Goal: Task Accomplishment & Management: Use online tool/utility

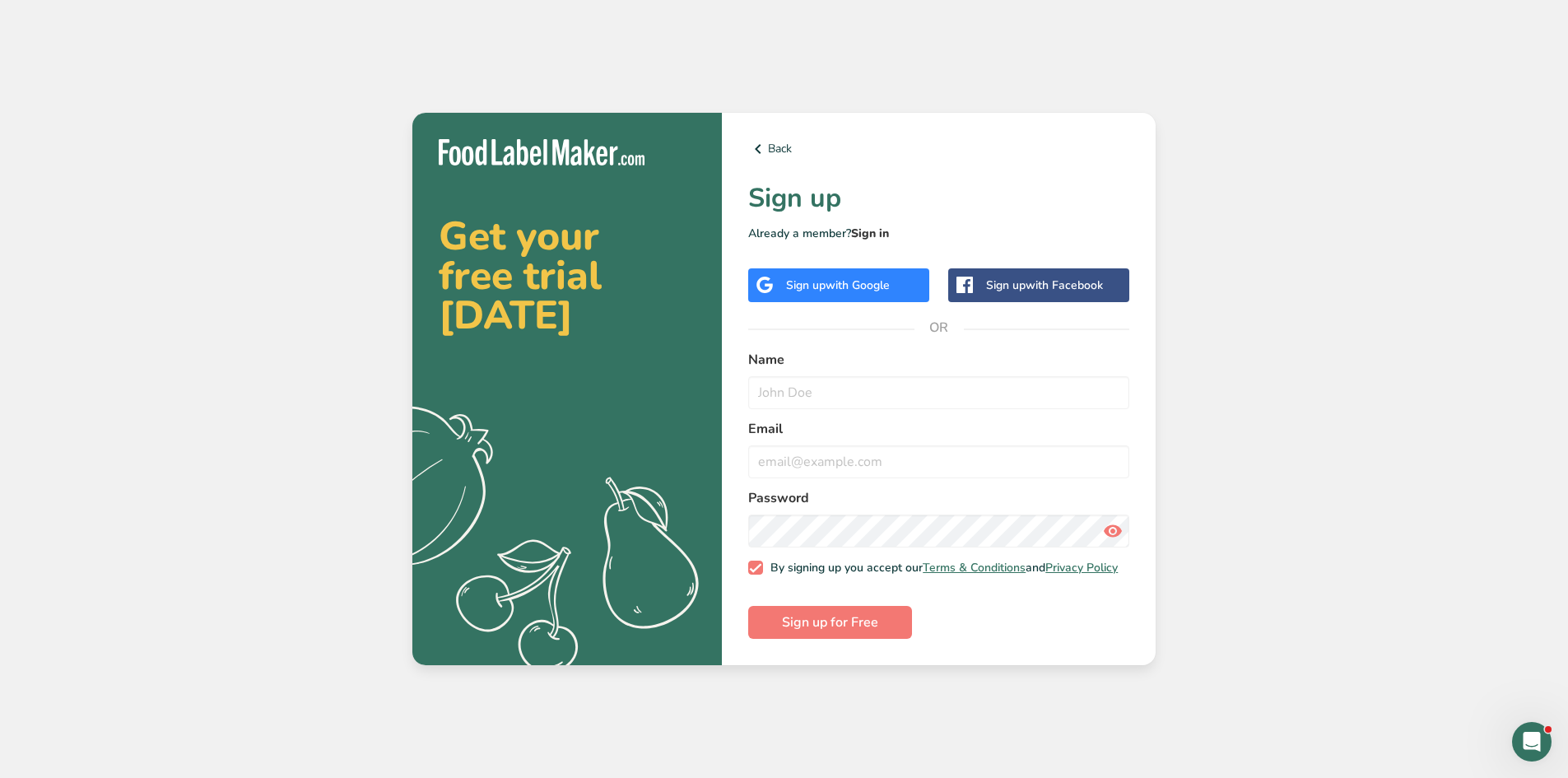
click at [885, 228] on link "Sign in" at bounding box center [870, 233] width 38 height 16
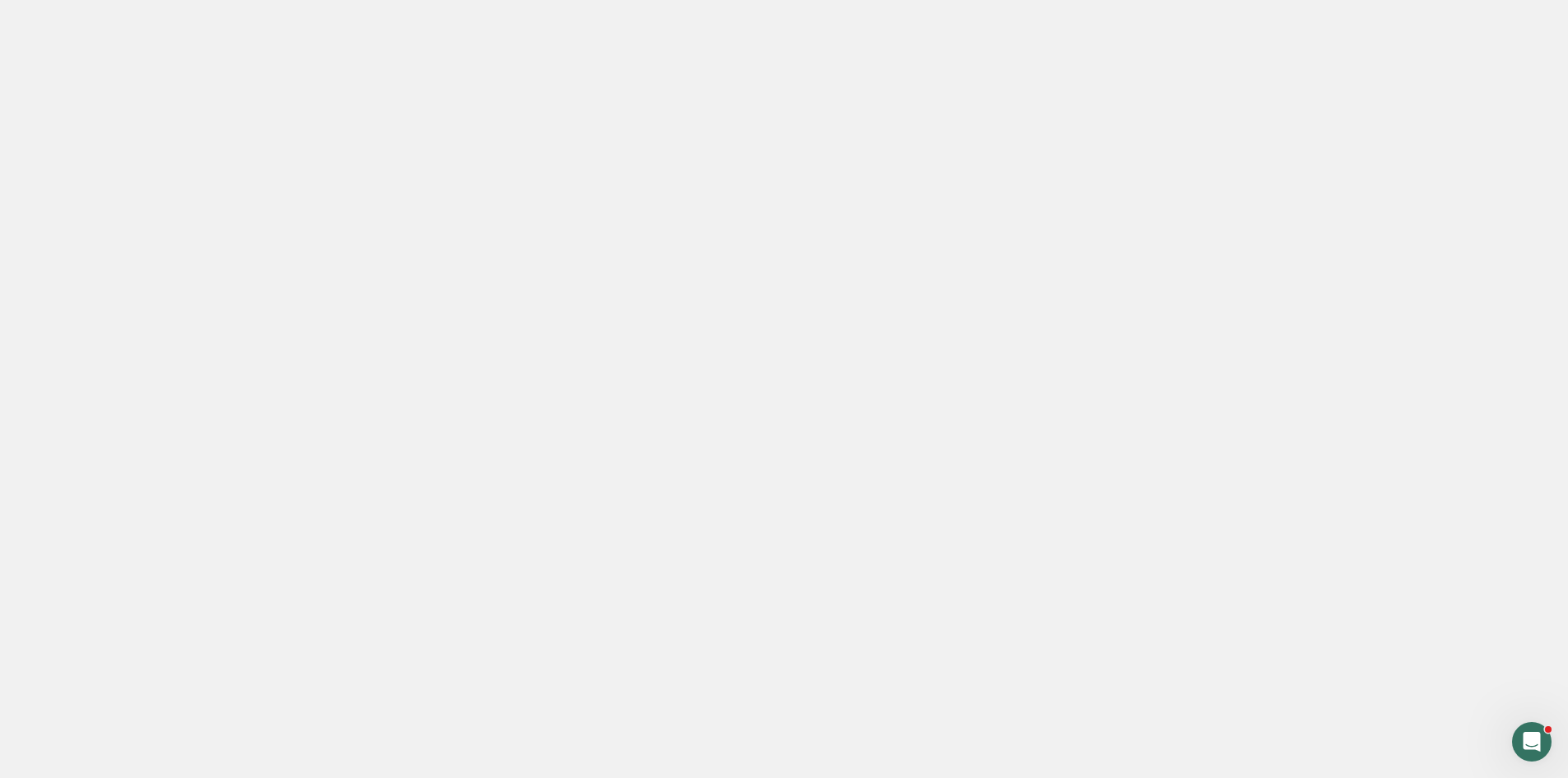
type input "mandy.waters@chorus.org.au"
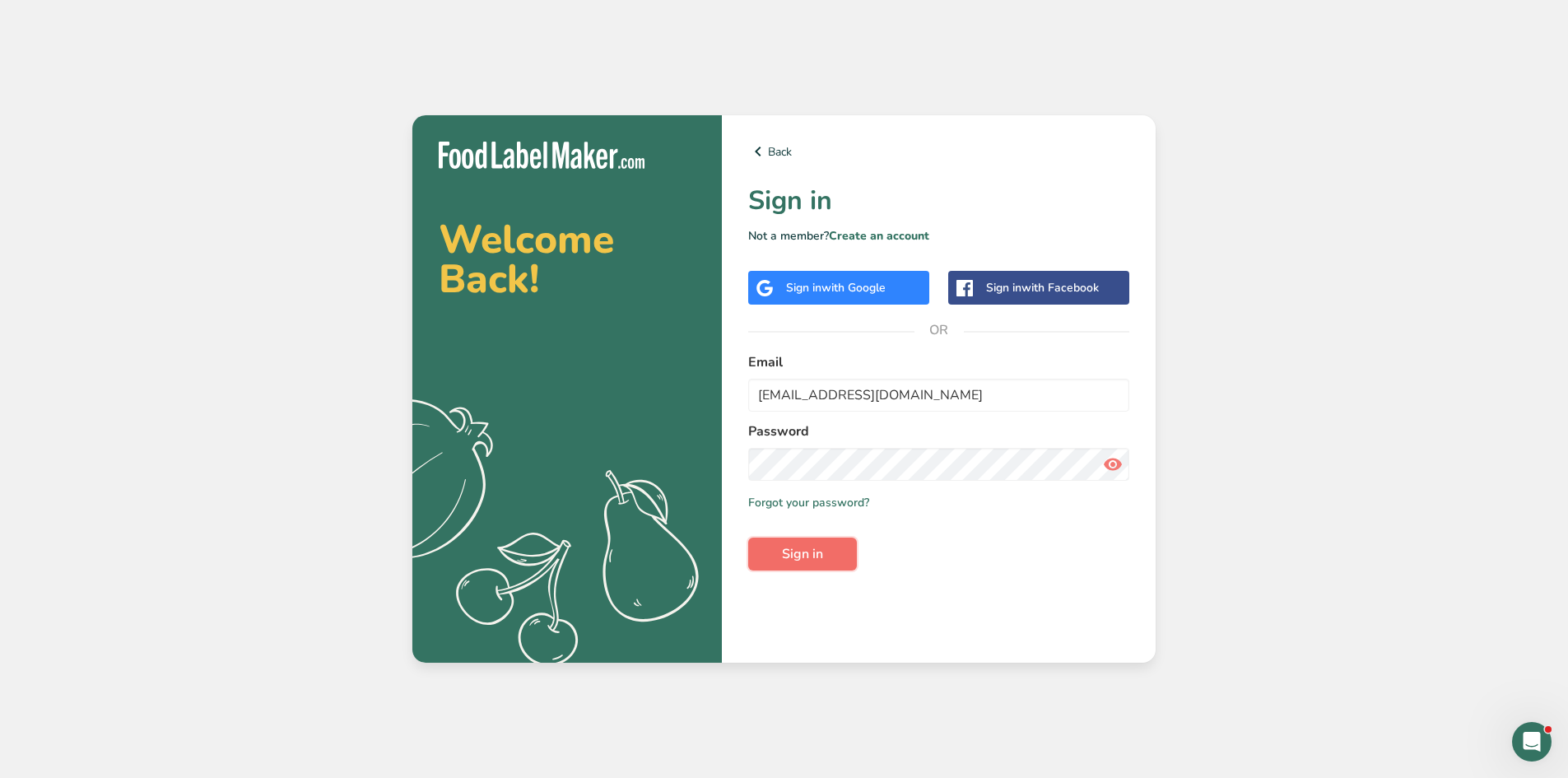
drag, startPoint x: 817, startPoint y: 551, endPoint x: 825, endPoint y: 539, distance: 14.4
click at [820, 548] on span "Sign in" at bounding box center [802, 553] width 41 height 20
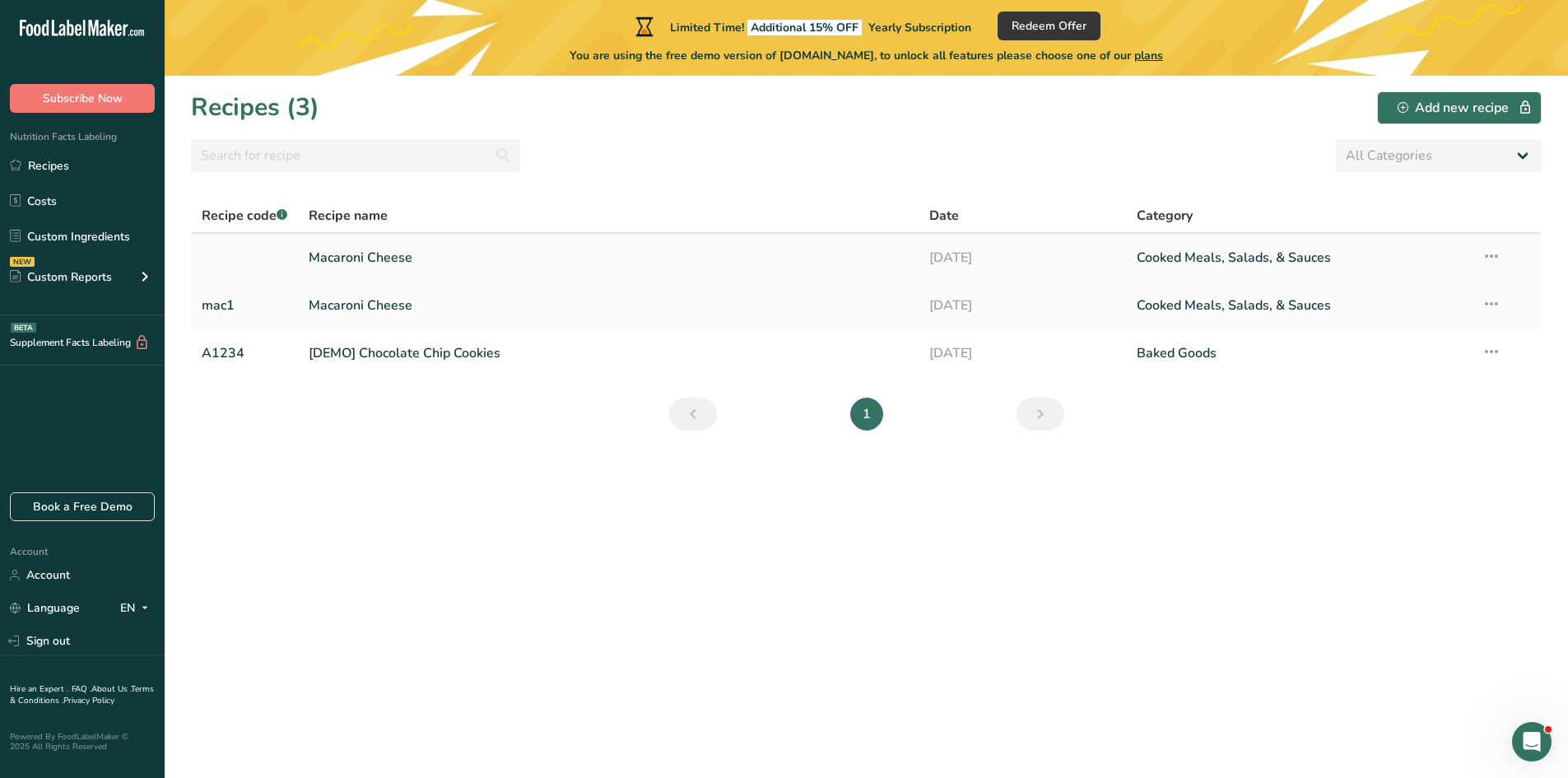
click at [389, 254] on link "Macaroni Cheese" at bounding box center [609, 257] width 602 height 34
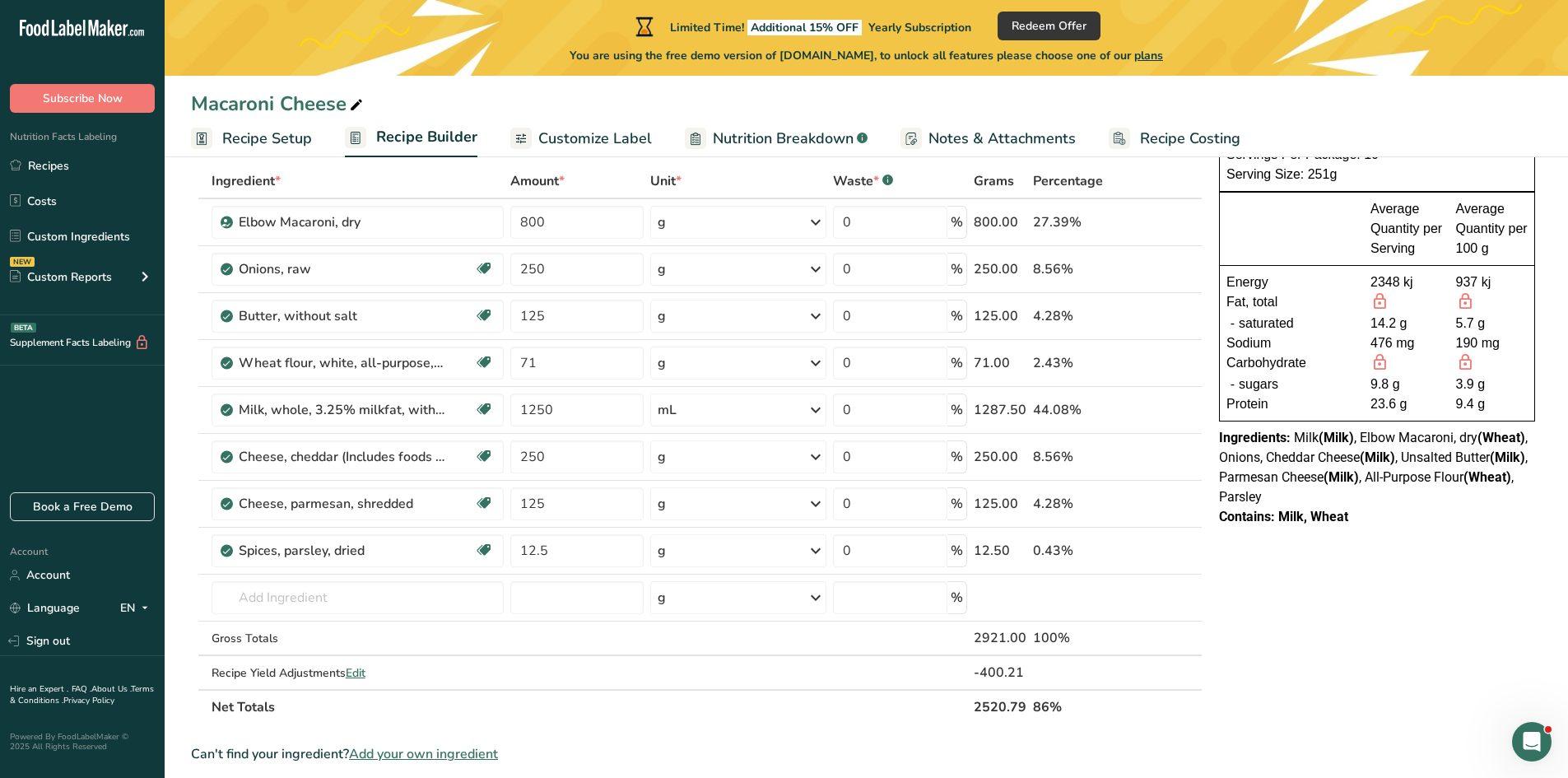
scroll to position [247, 0]
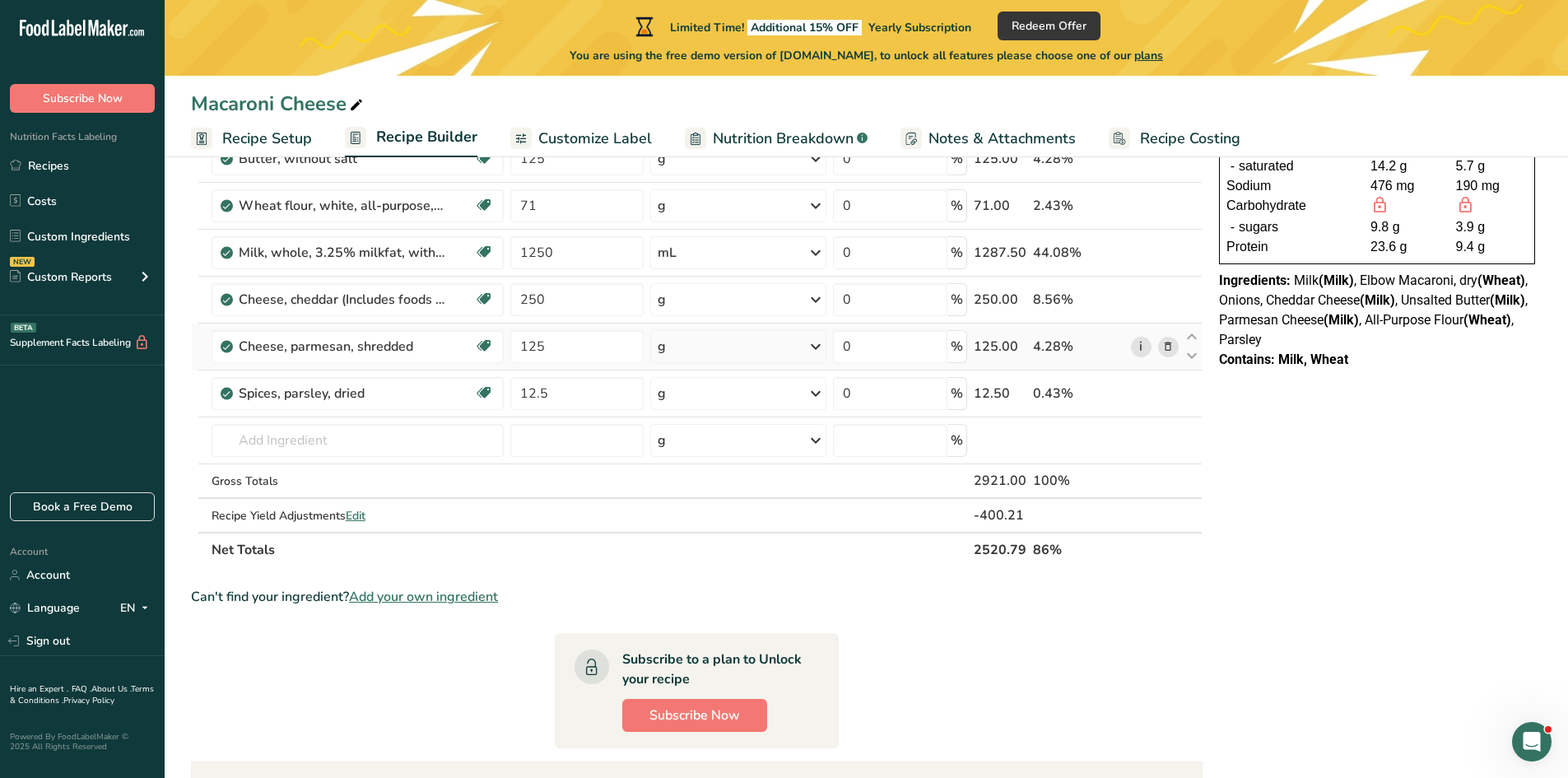
click at [1139, 349] on link "i" at bounding box center [1141, 347] width 20 height 20
click at [1386, 306] on b "(Milk)" at bounding box center [1378, 300] width 35 height 16
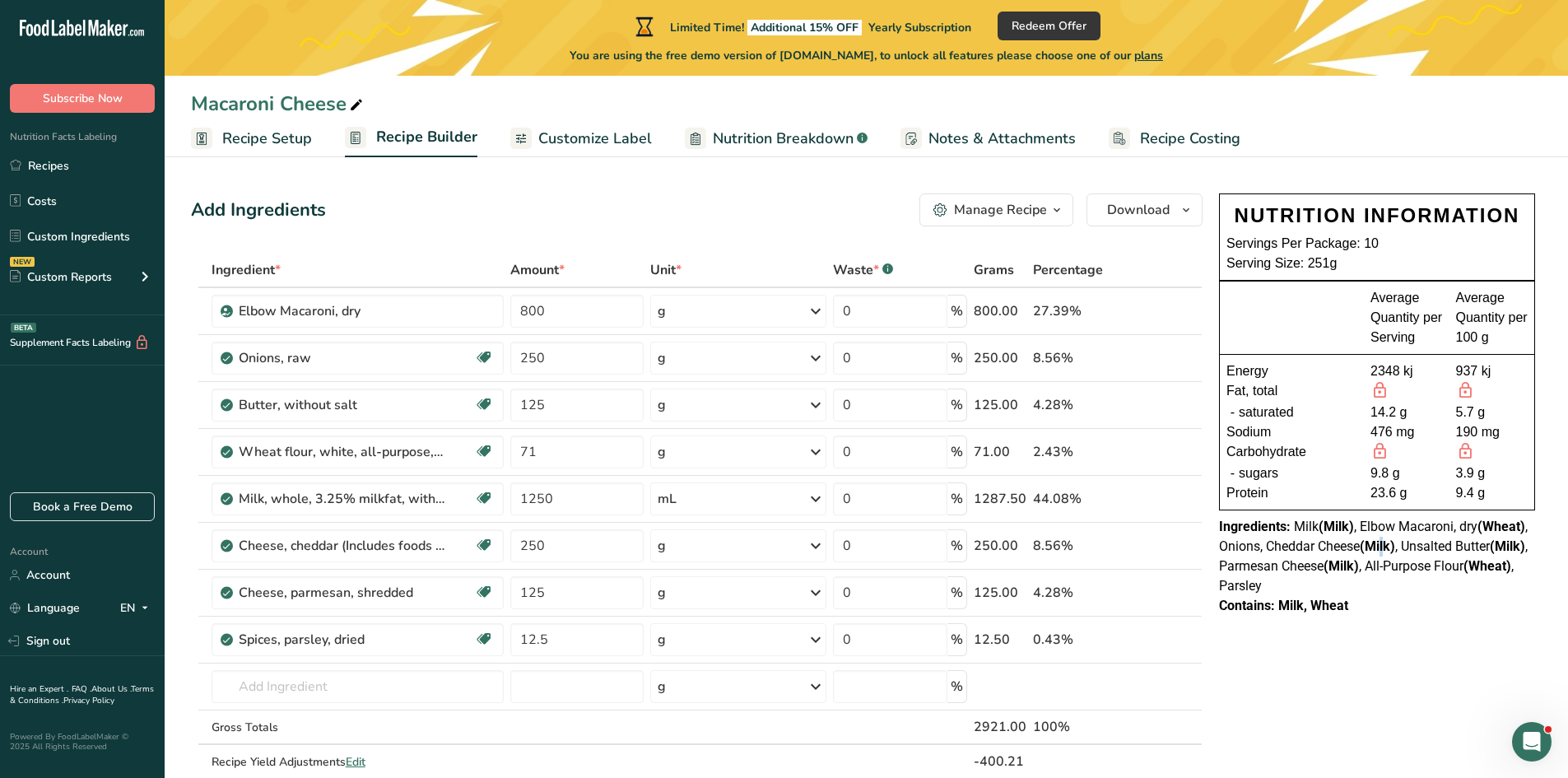
scroll to position [0, 0]
click at [1056, 211] on icon "button" at bounding box center [1057, 212] width 13 height 20
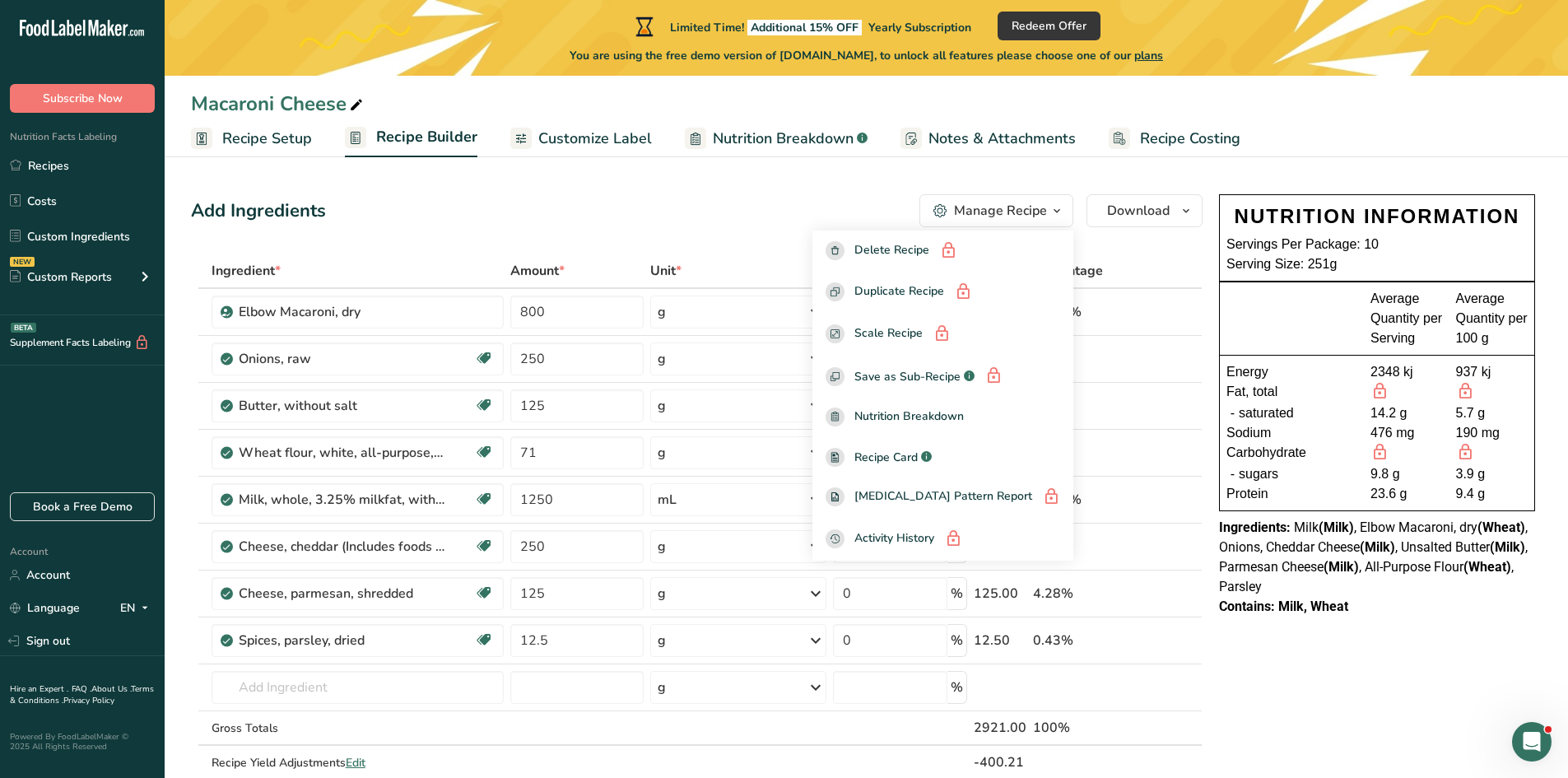
drag, startPoint x: 186, startPoint y: 179, endPoint x: 170, endPoint y: 179, distance: 16.0
click at [186, 179] on section "Add Ingredients Manage Recipe Delete Recipe Duplicate Recipe Scale Recipe Save …" at bounding box center [866, 750] width 1403 height 1179
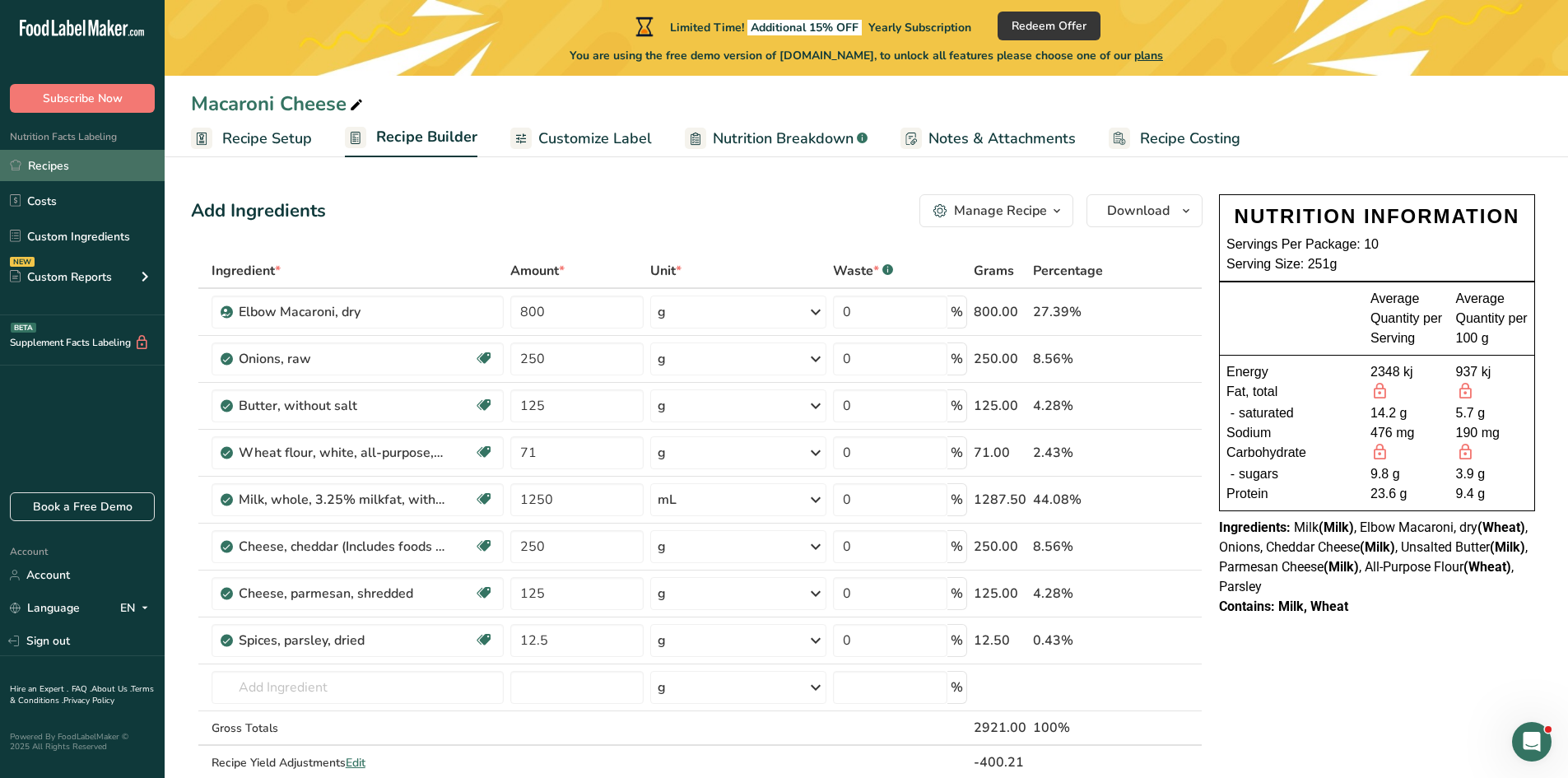
click at [46, 165] on link "Recipes" at bounding box center [82, 166] width 165 height 32
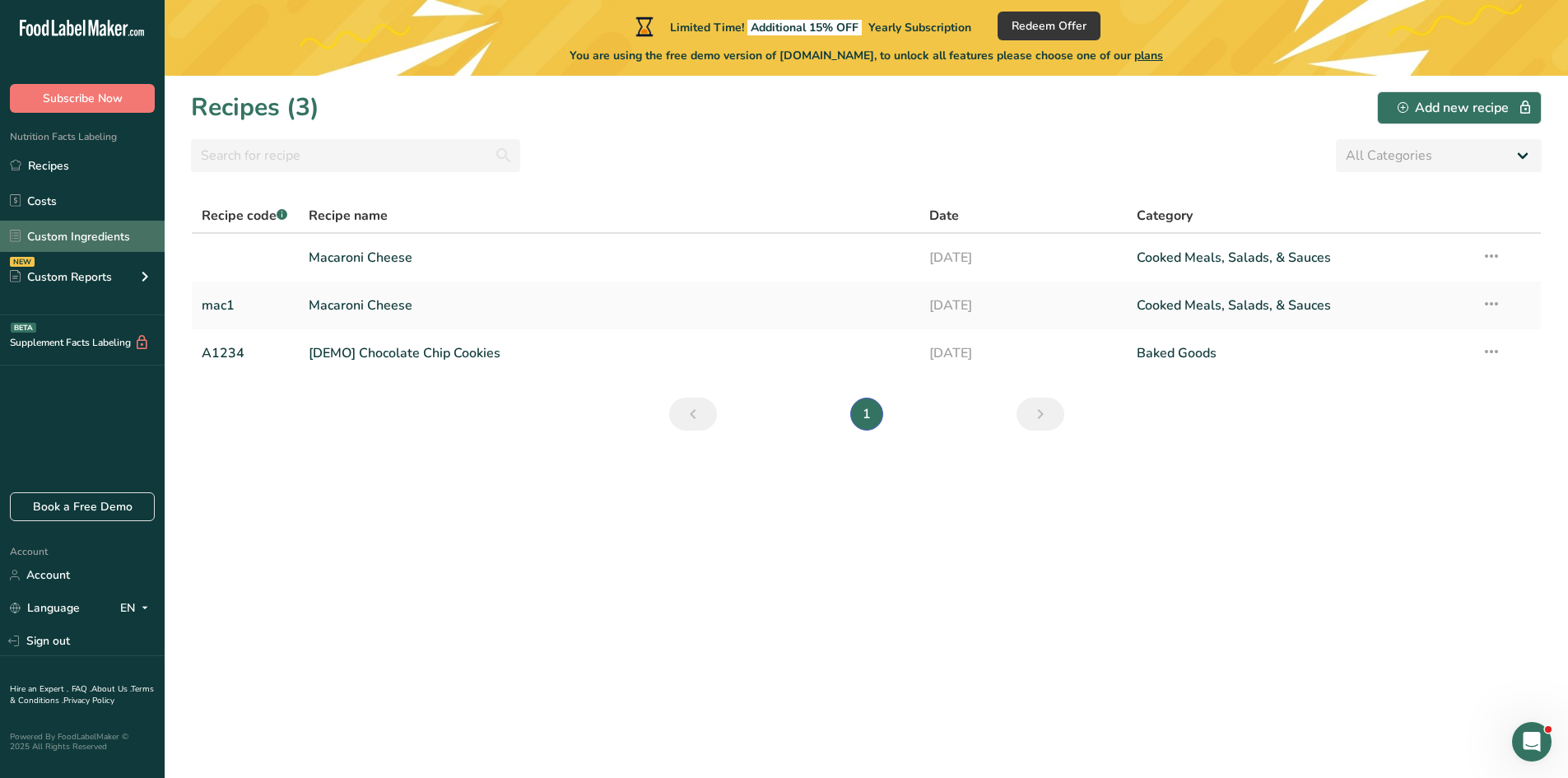
click at [89, 239] on link "Custom Ingredients" at bounding box center [82, 237] width 165 height 32
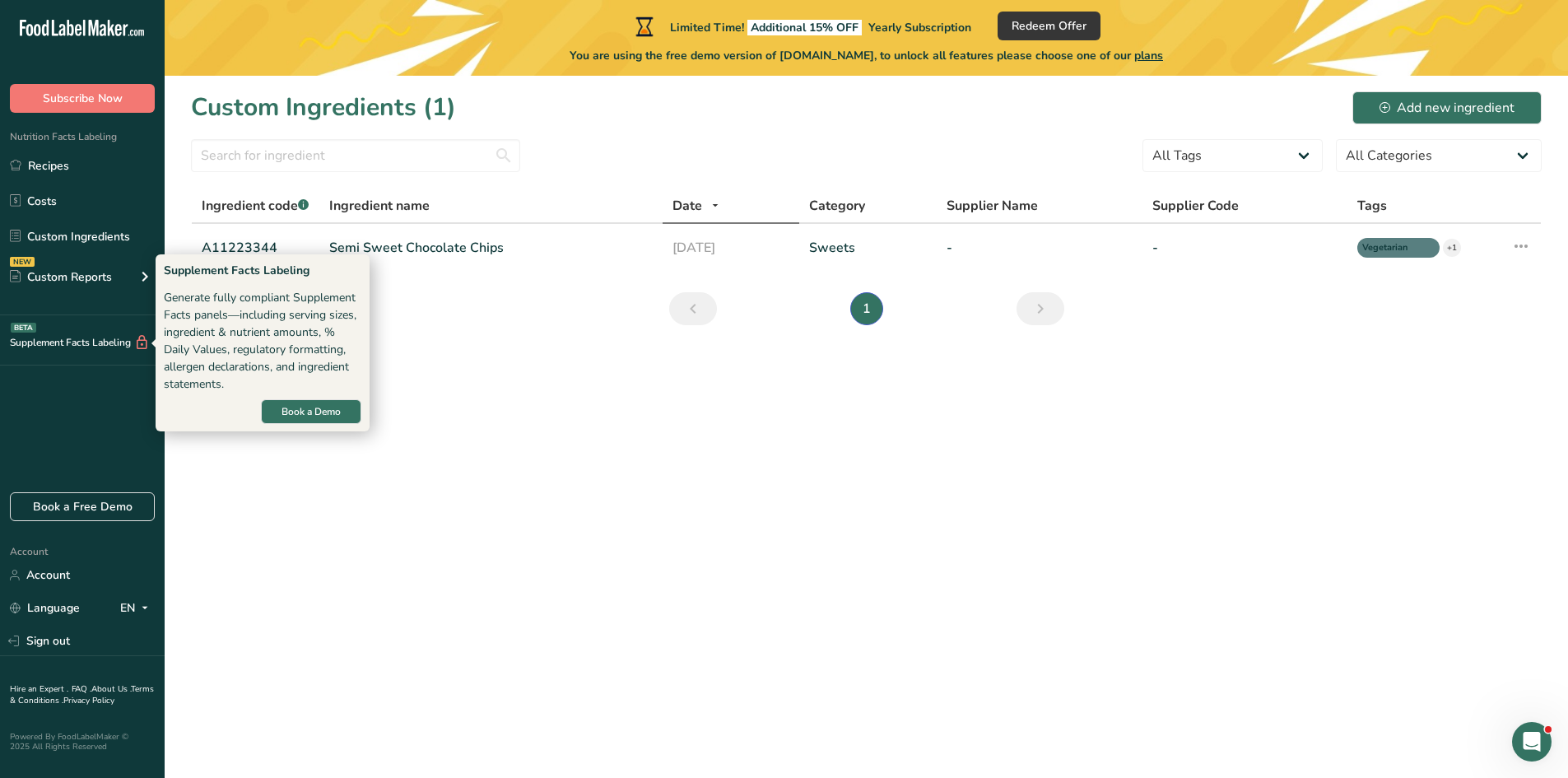
click at [101, 342] on div "Supplement Facts Labeling BETA" at bounding box center [75, 343] width 150 height 18
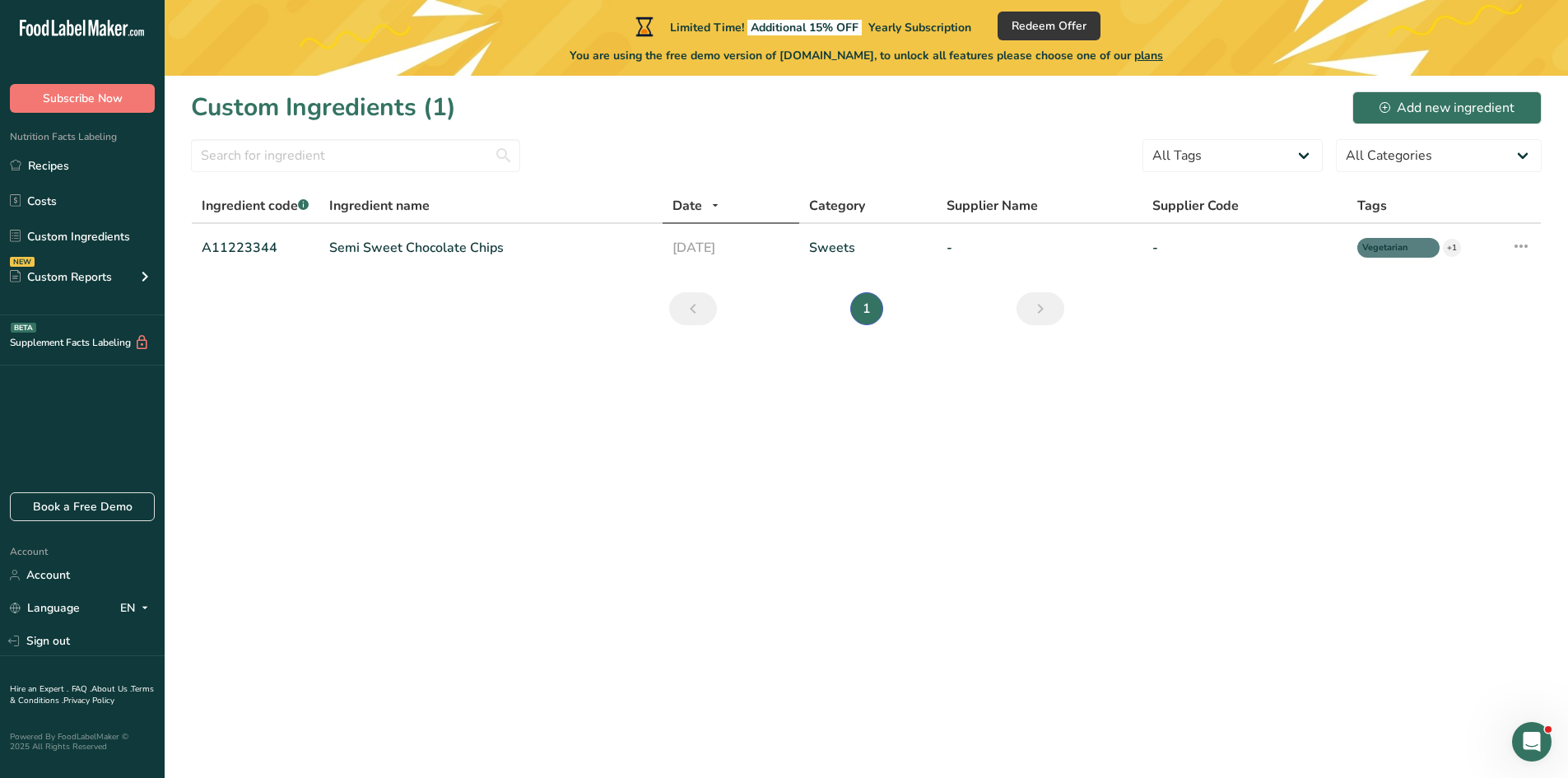
click at [103, 347] on div "Supplement Facts Labeling BETA" at bounding box center [75, 343] width 150 height 18
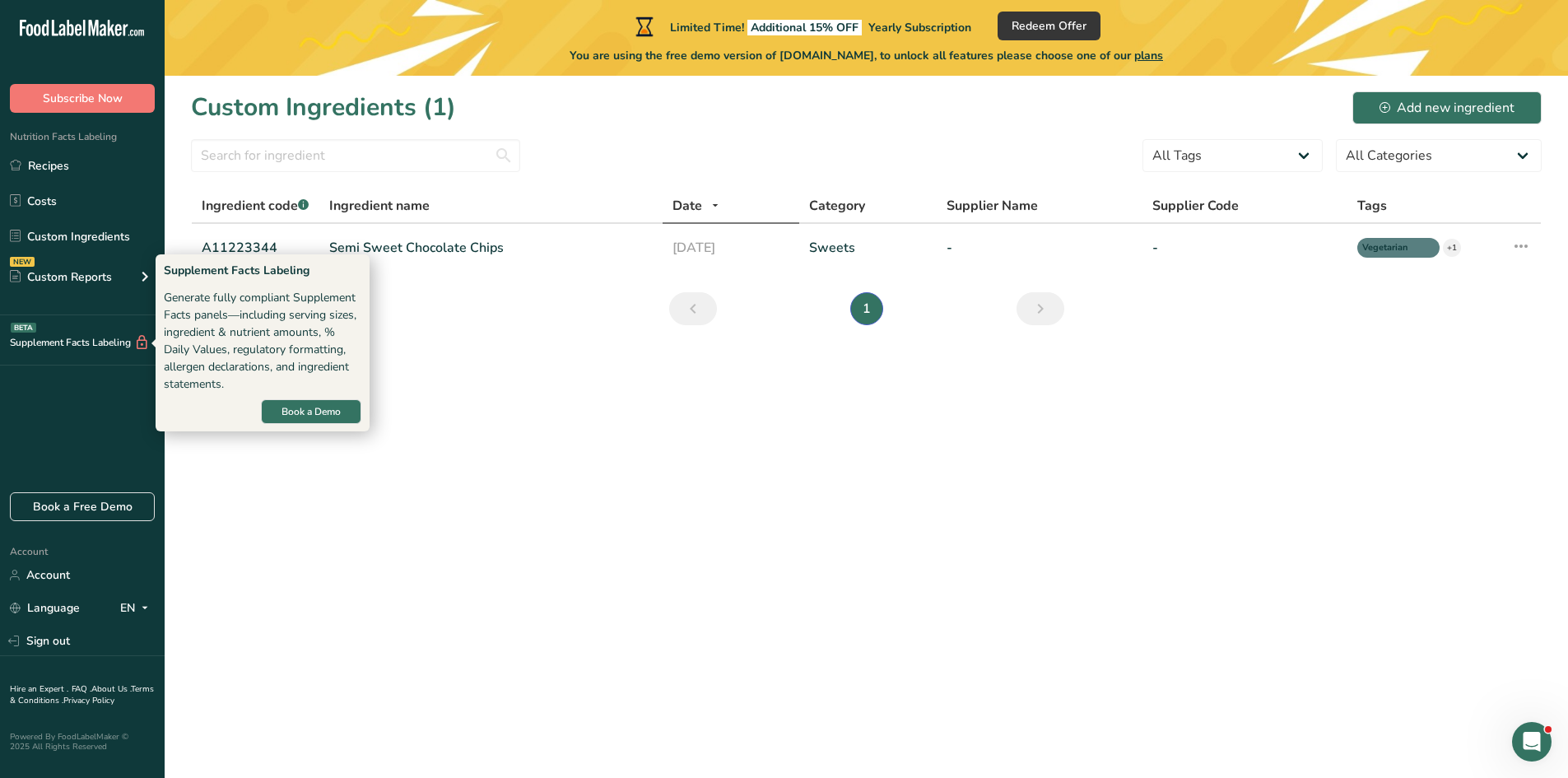
click at [308, 346] on div "Generate fully compliant Supplement Facts panels—including serving sizes, ingre…" at bounding box center [263, 340] width 198 height 103
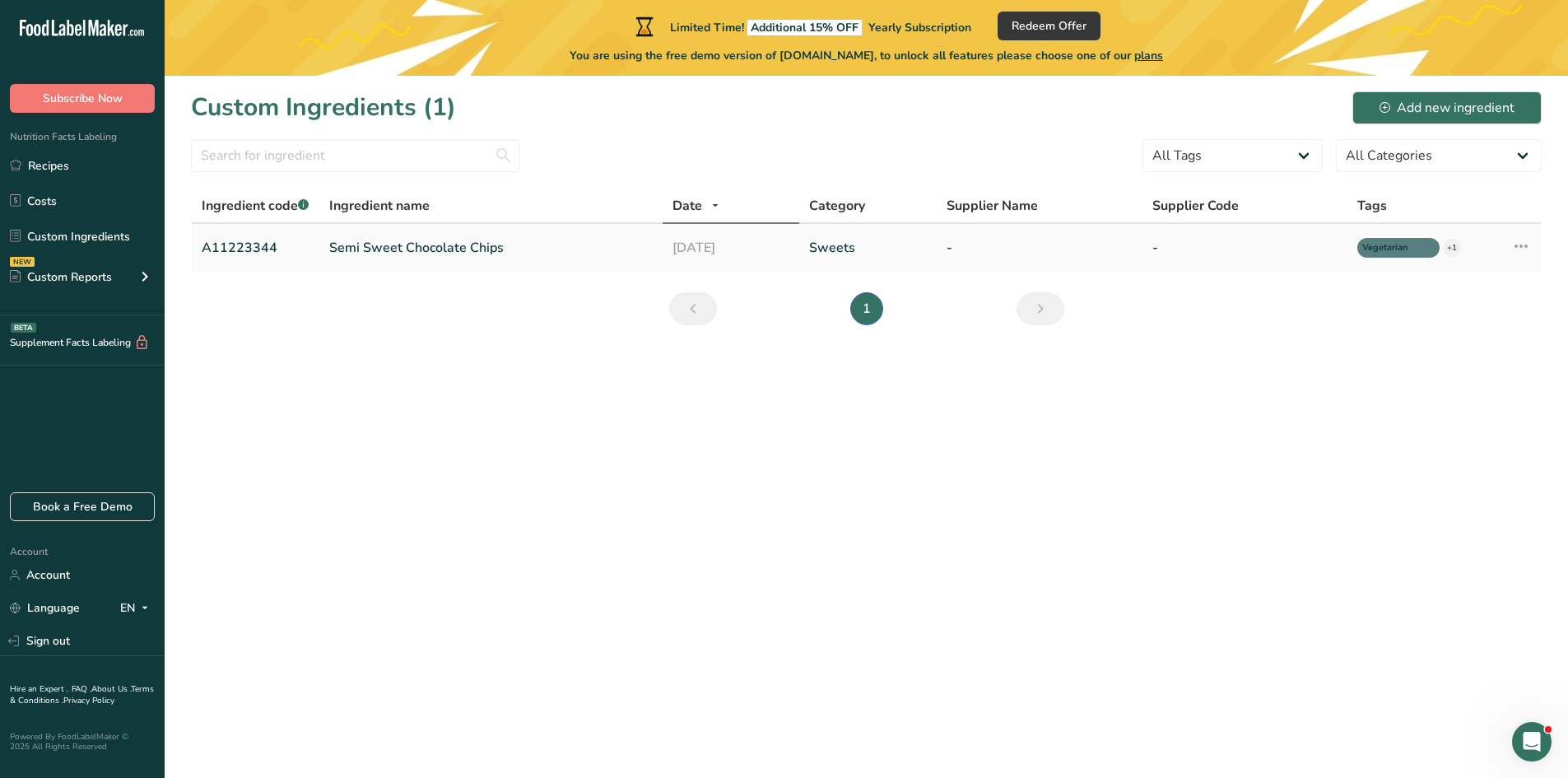
click at [431, 239] on link "Semi Sweet Chocolate Chips" at bounding box center [490, 247] width 322 height 20
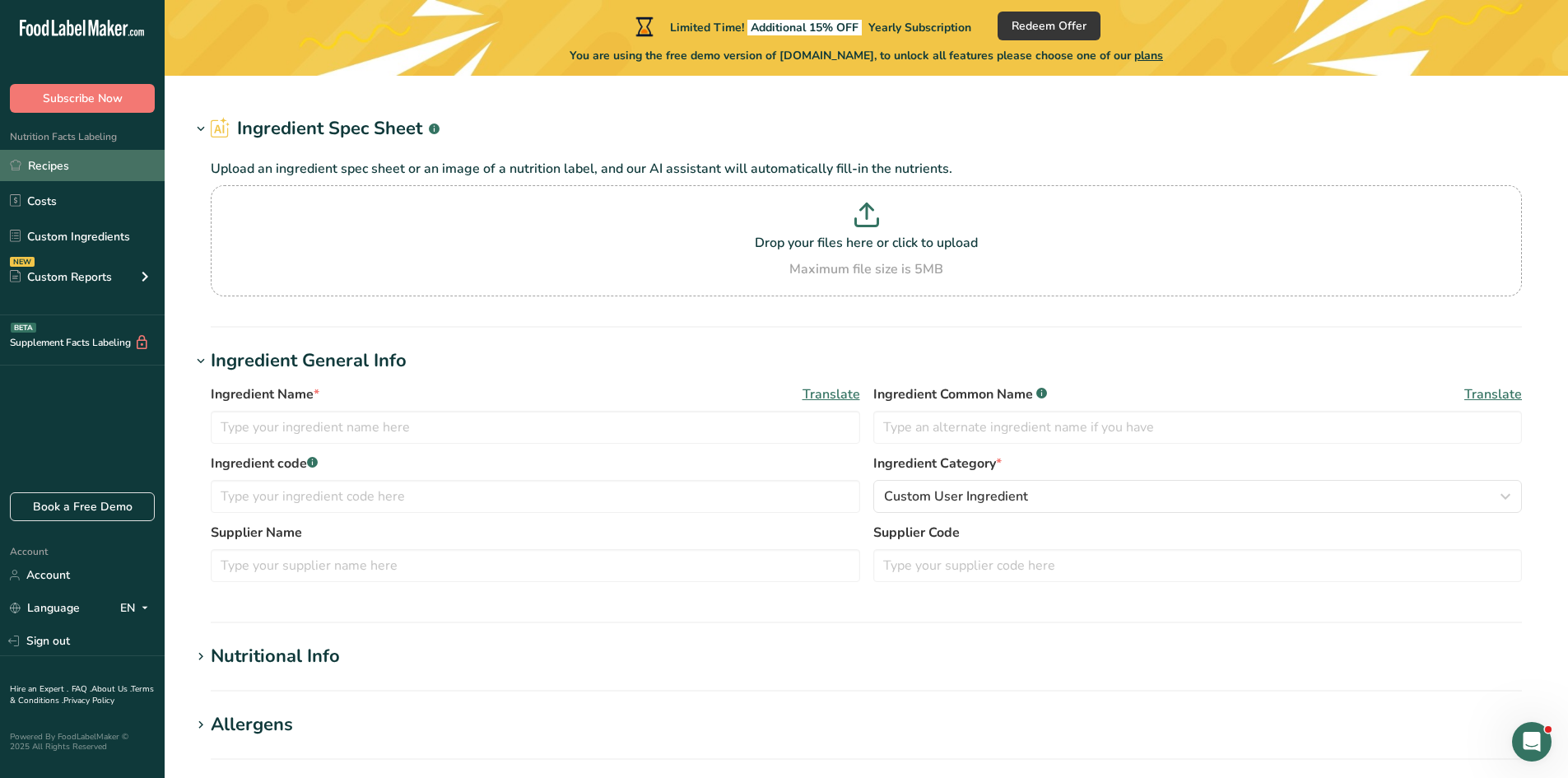
type input "Semi Sweet Chocolate Chips"
type input "Choco Chips"
type input "A11223344"
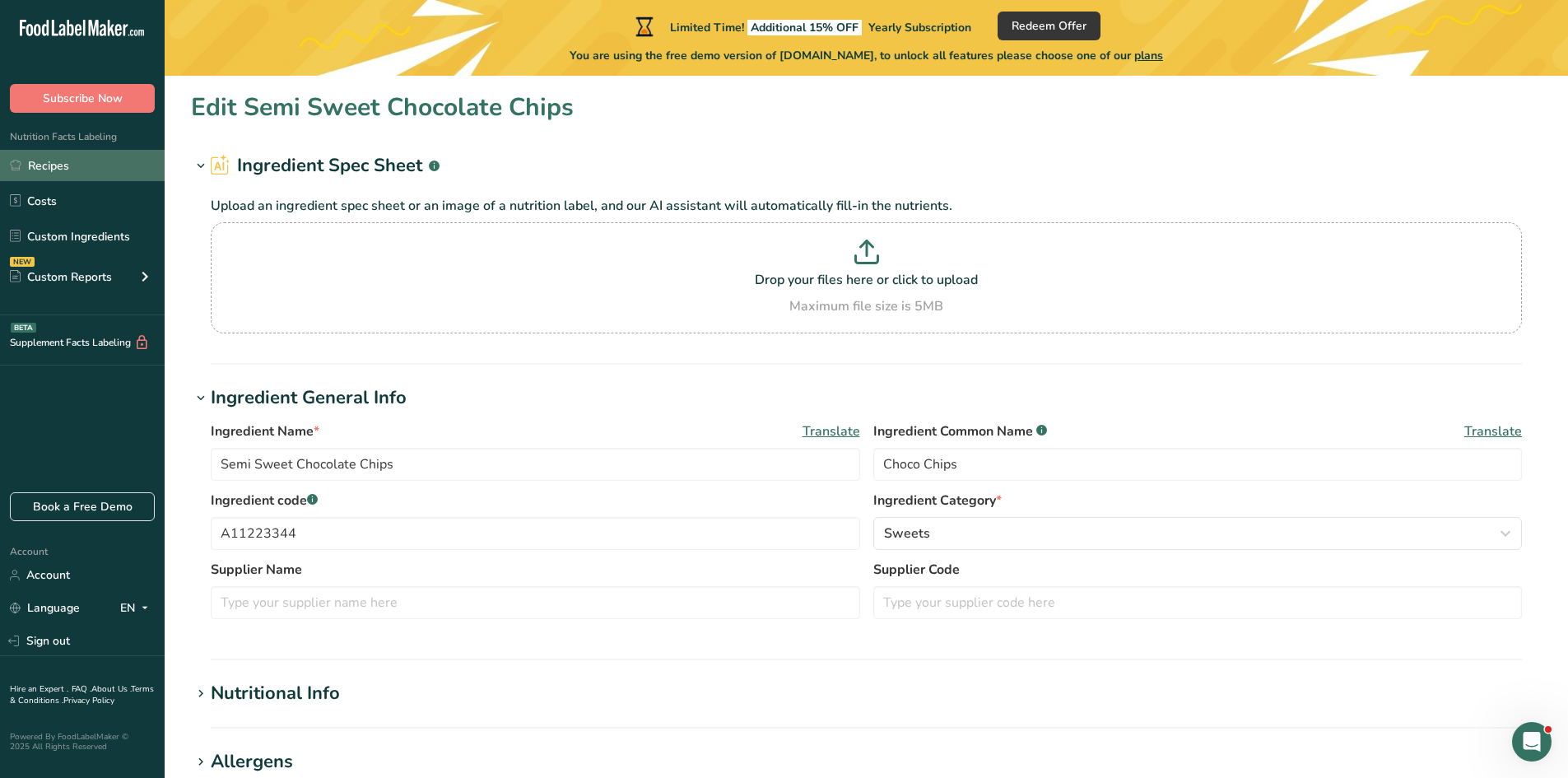
click at [56, 166] on link "Recipes" at bounding box center [82, 166] width 165 height 32
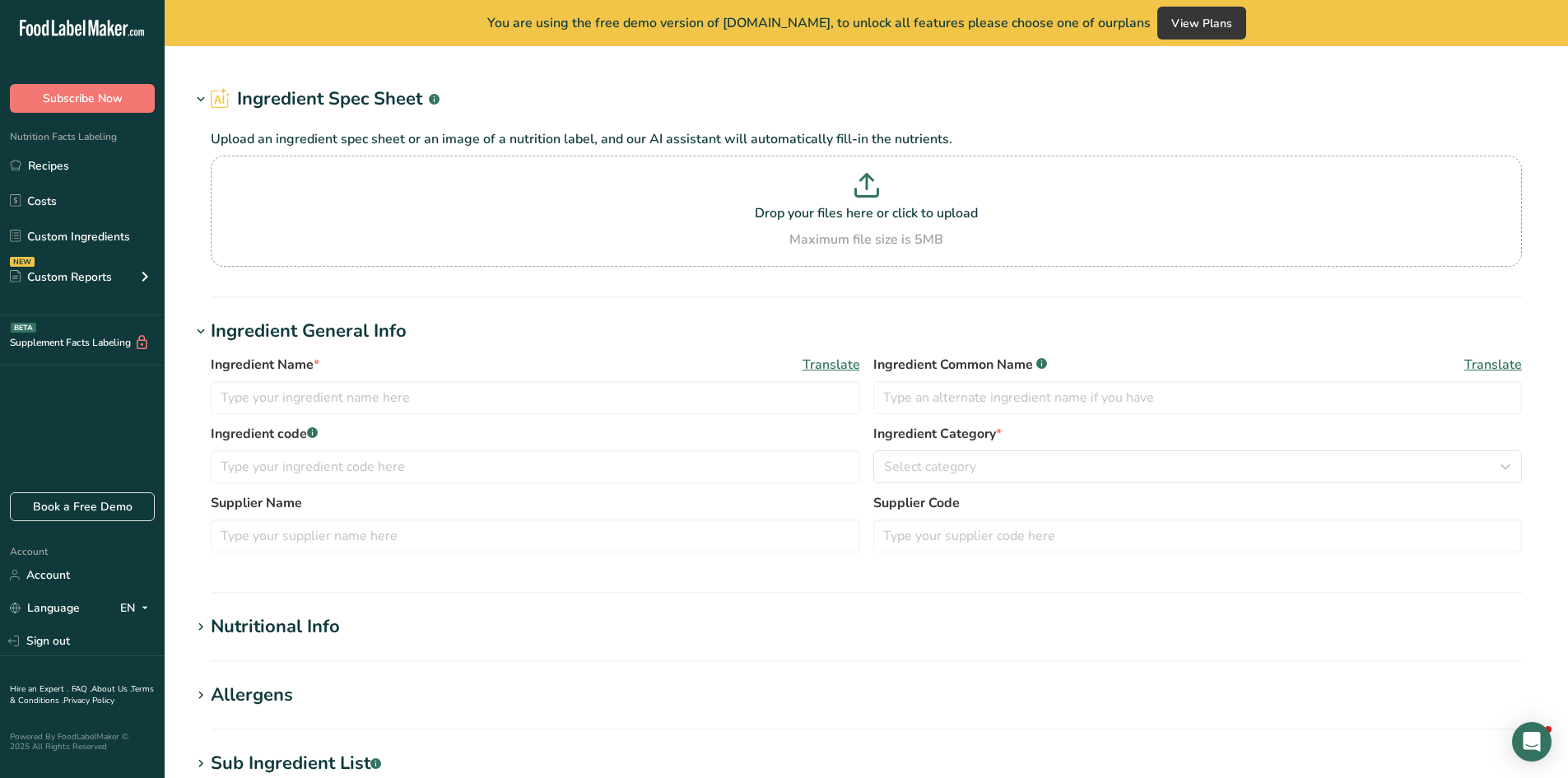
type input "Cheese, parmesan, shredded"
type input "Parmesan Cheese"
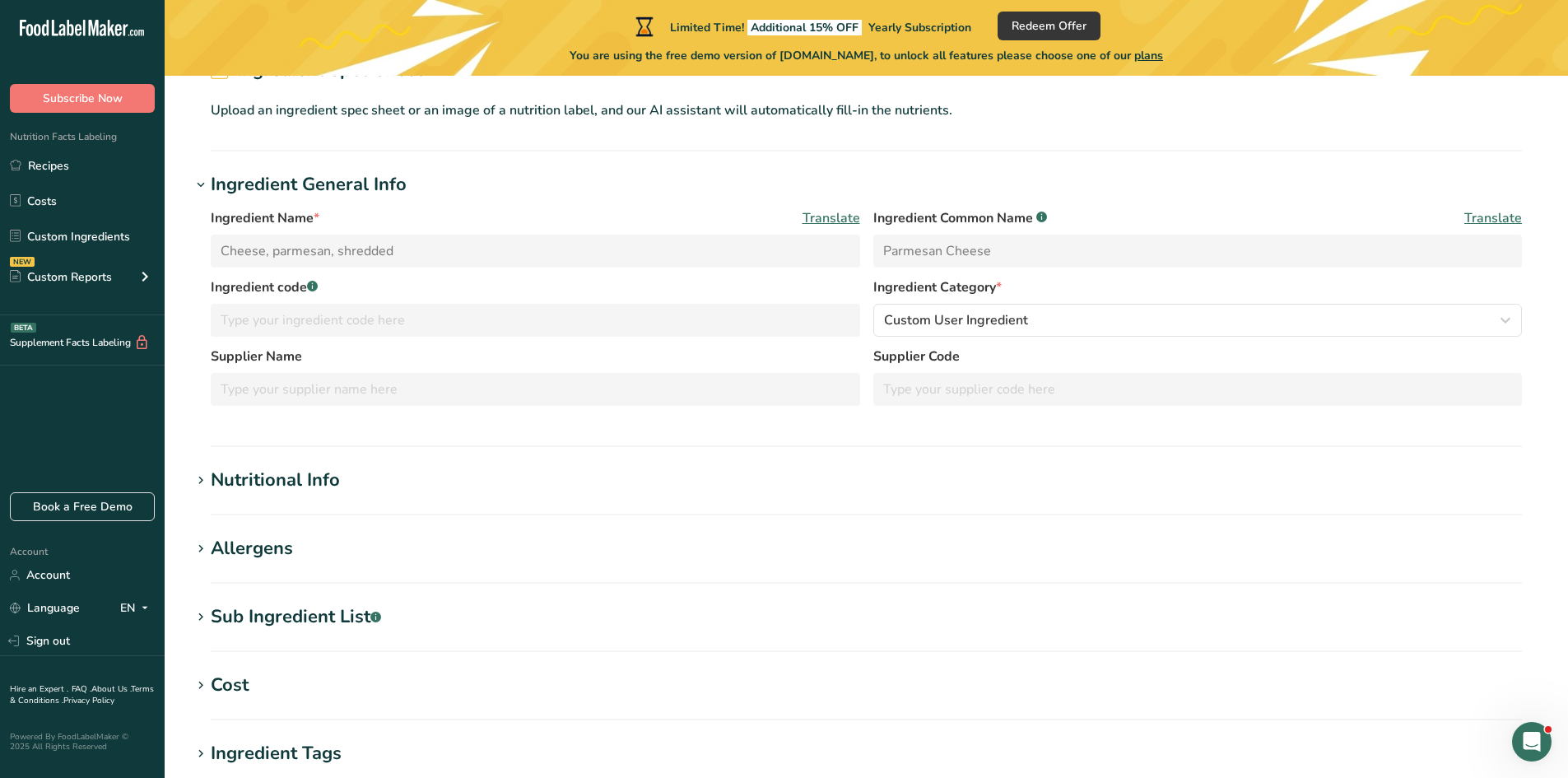
scroll to position [247, 0]
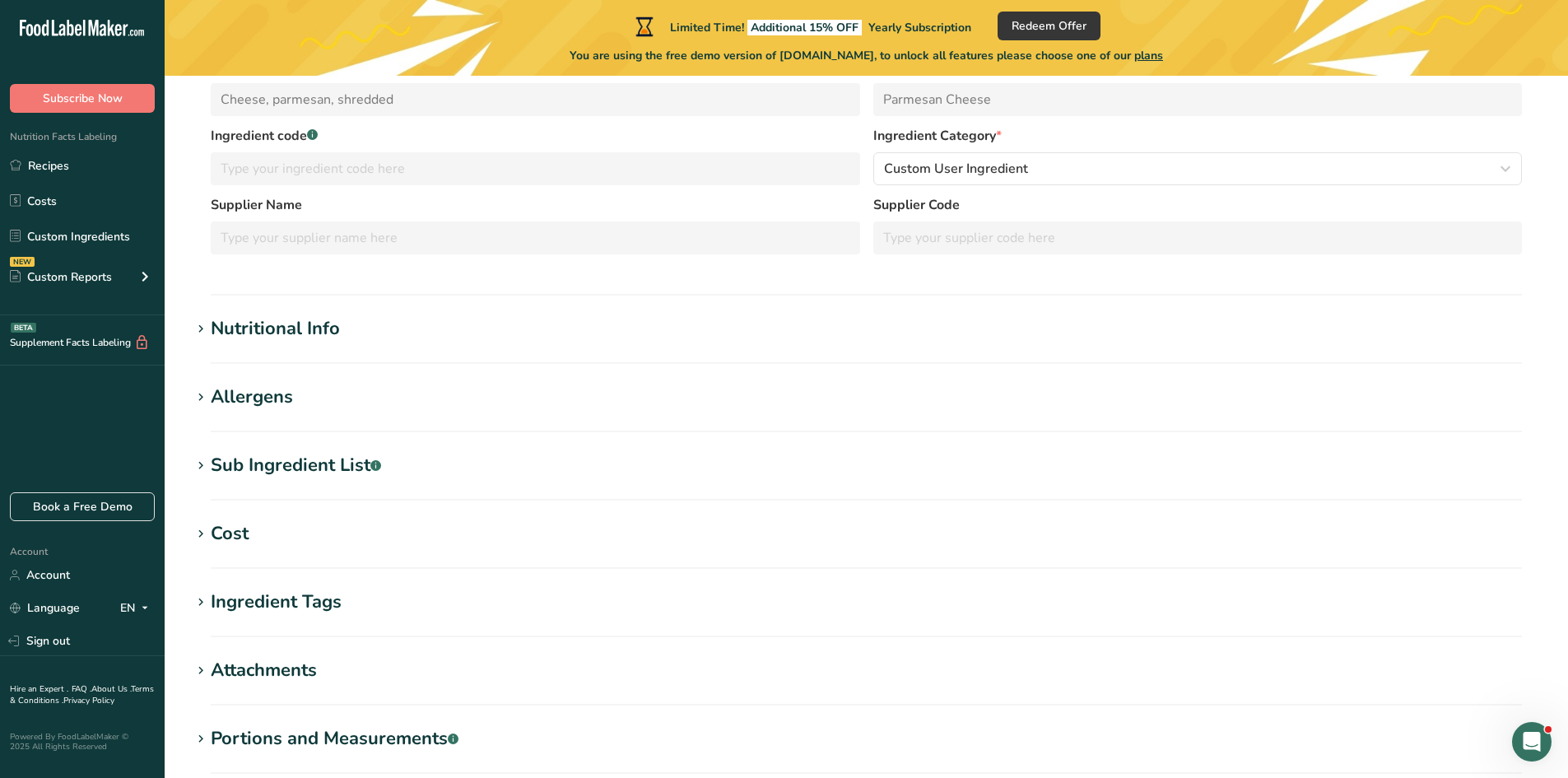
click at [201, 462] on icon at bounding box center [201, 466] width 15 height 23
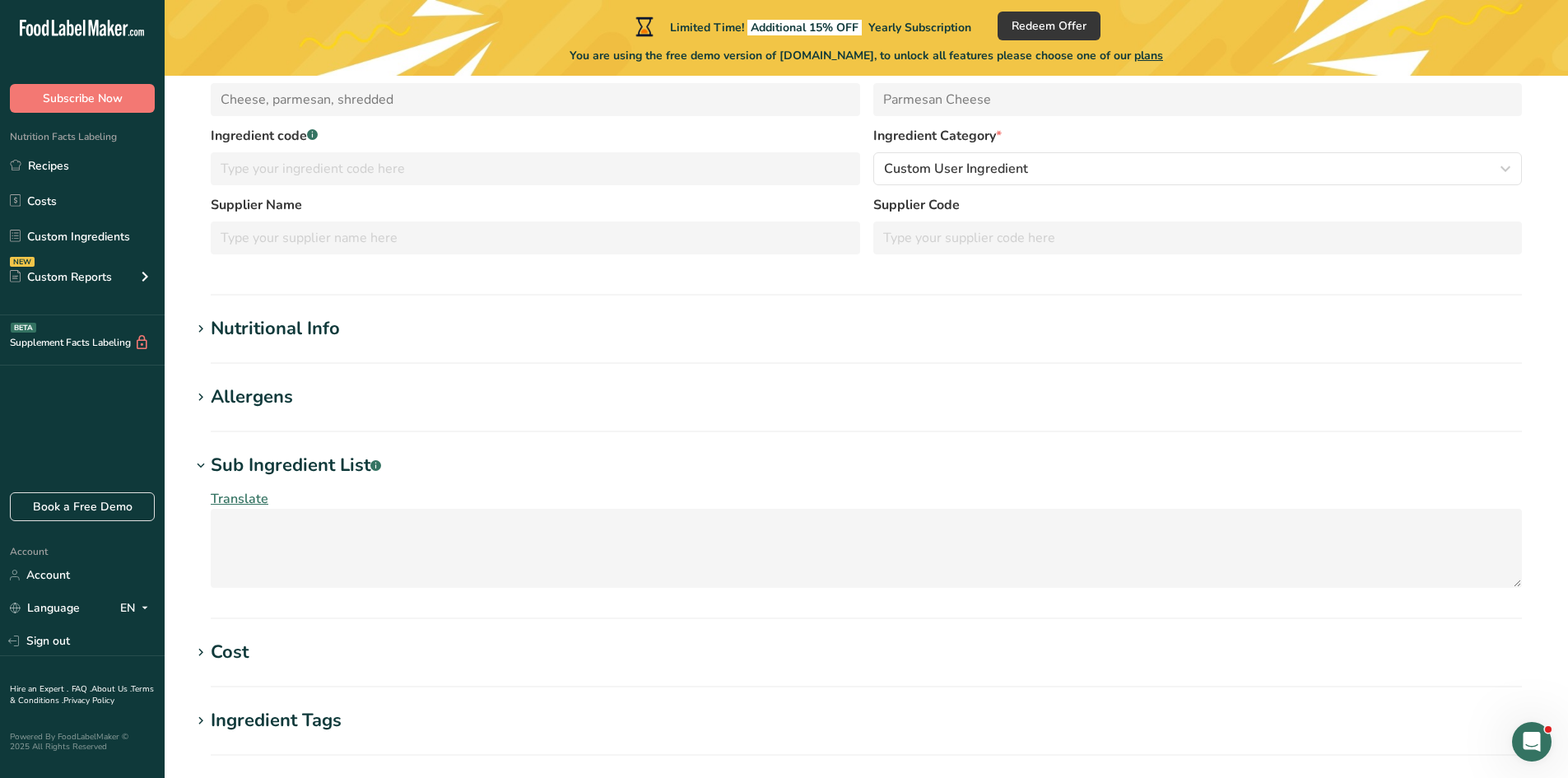
drag, startPoint x: 242, startPoint y: 534, endPoint x: 805, endPoint y: 469, distance: 566.7
click at [805, 469] on h1 "Sub Ingredient List .a-a{fill:#347362;}.b-a{fill:#fff;}" at bounding box center [866, 465] width 1351 height 27
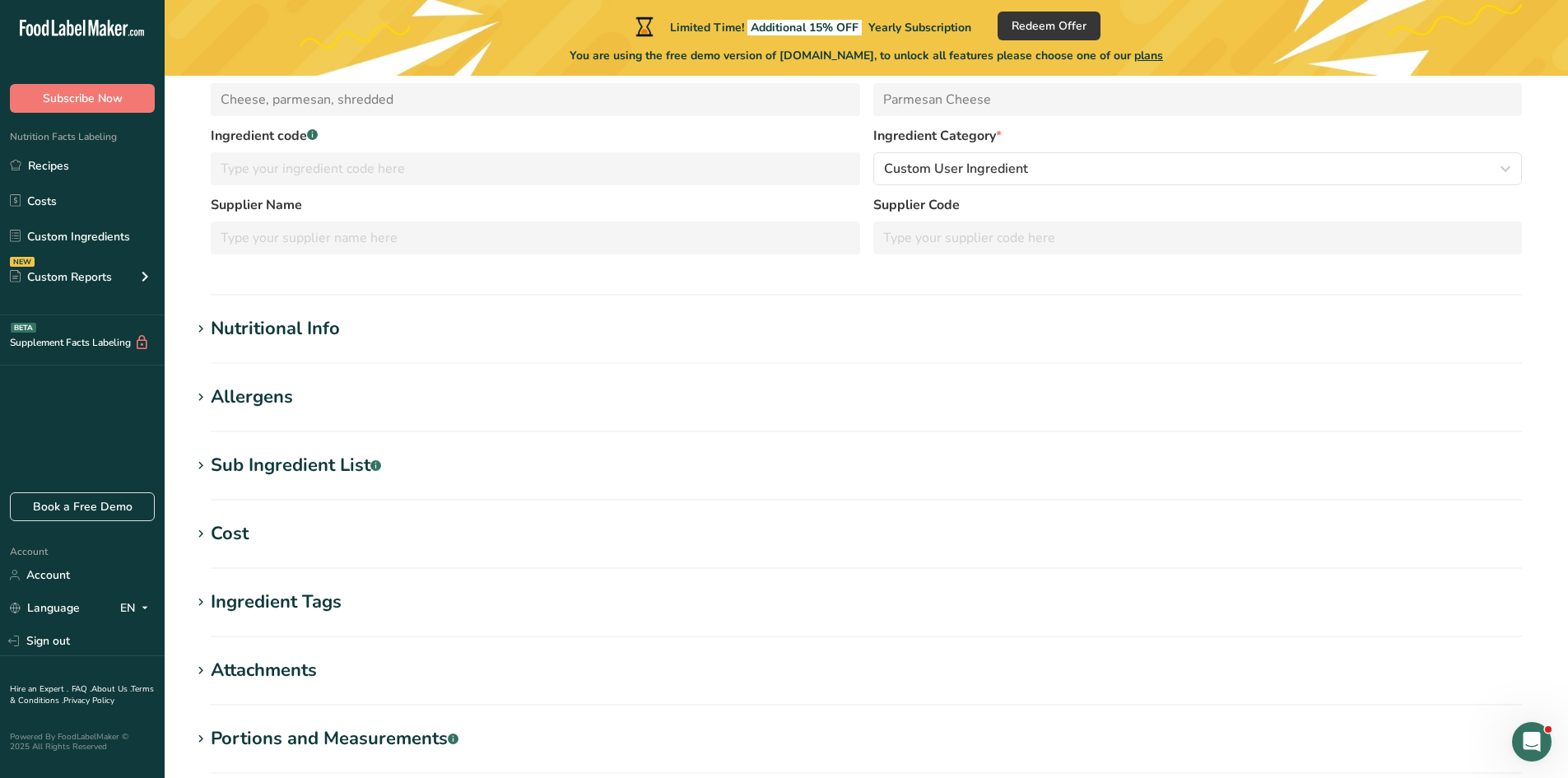
click at [199, 464] on icon at bounding box center [201, 466] width 15 height 23
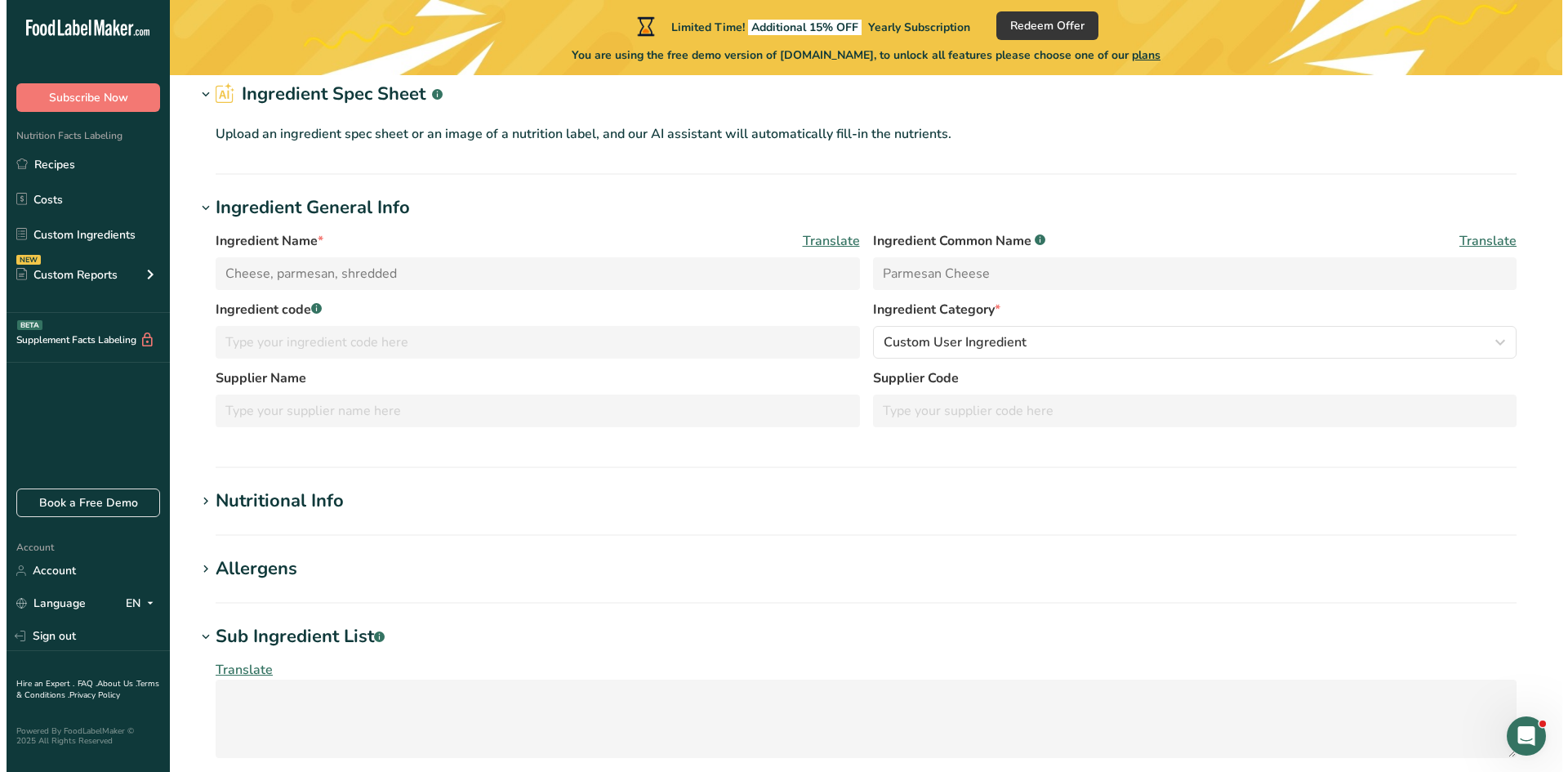
scroll to position [164, 0]
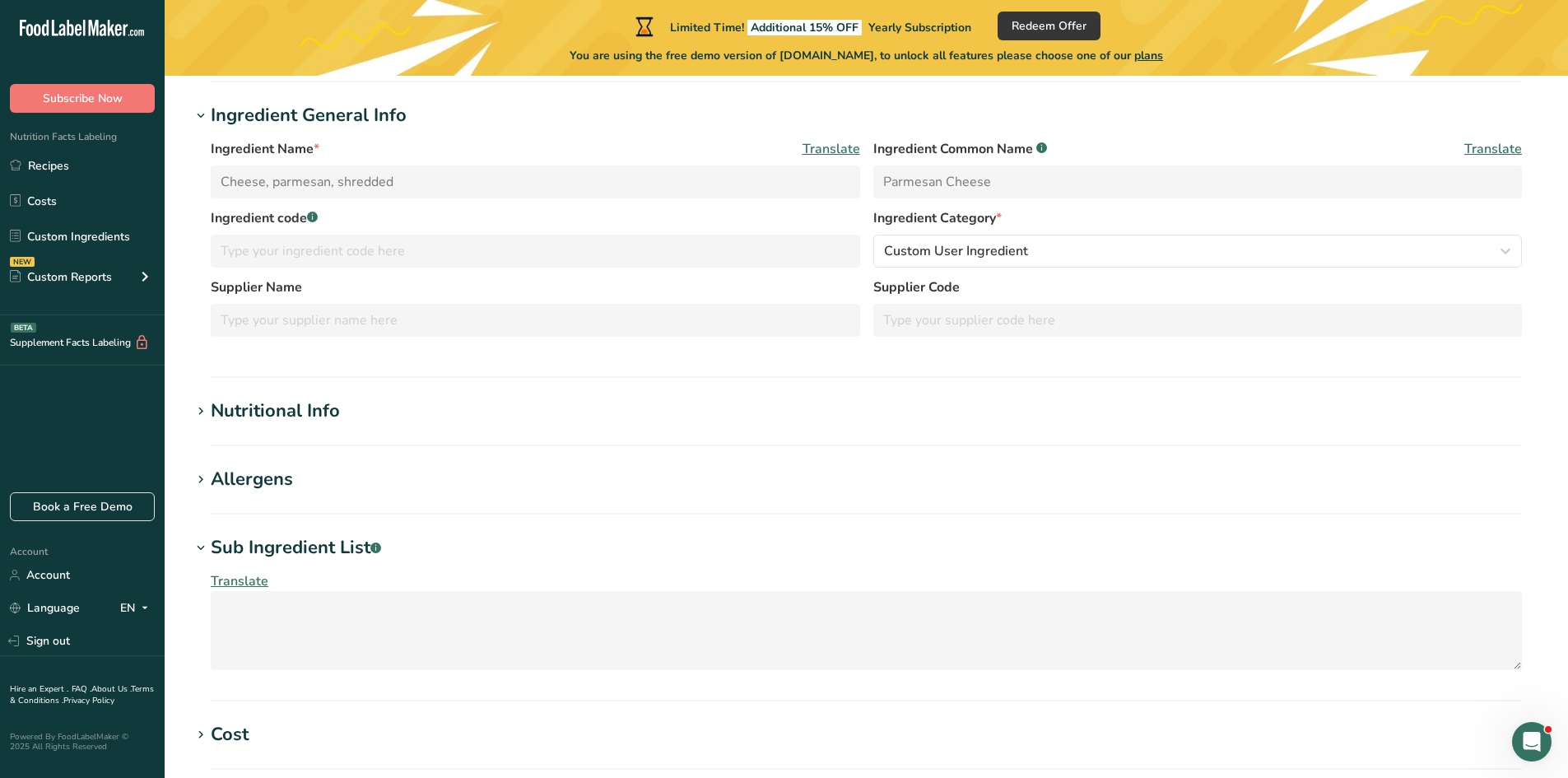
click at [242, 578] on span "Translate" at bounding box center [239, 580] width 58 height 18
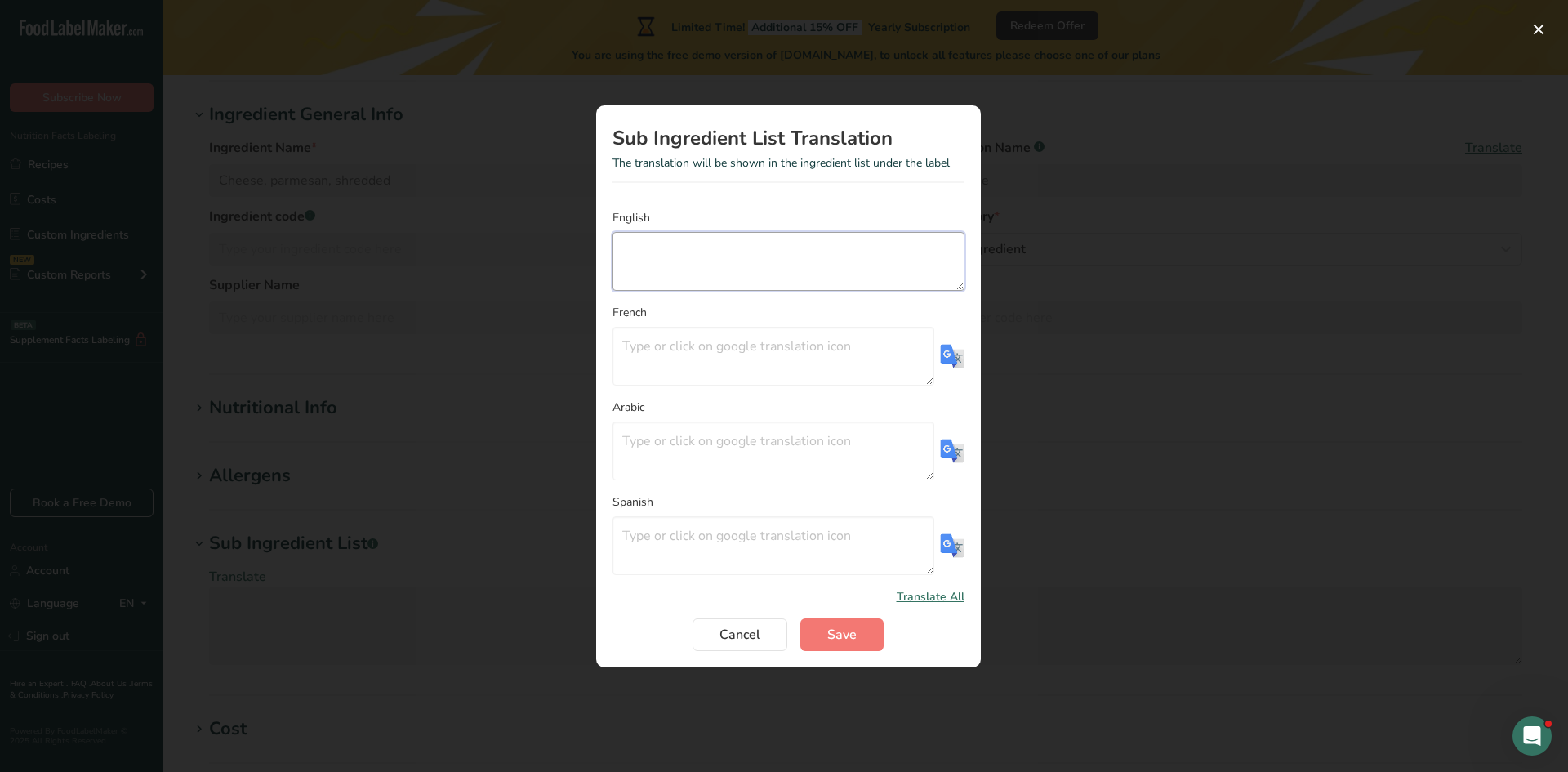
click at [697, 241] on textarea "Translation Modal" at bounding box center [789, 262] width 352 height 59
paste textarea "Pasteurised Milk (97%), Salt, Starter Culture, Enzyme (Non Animal Rennet) This …"
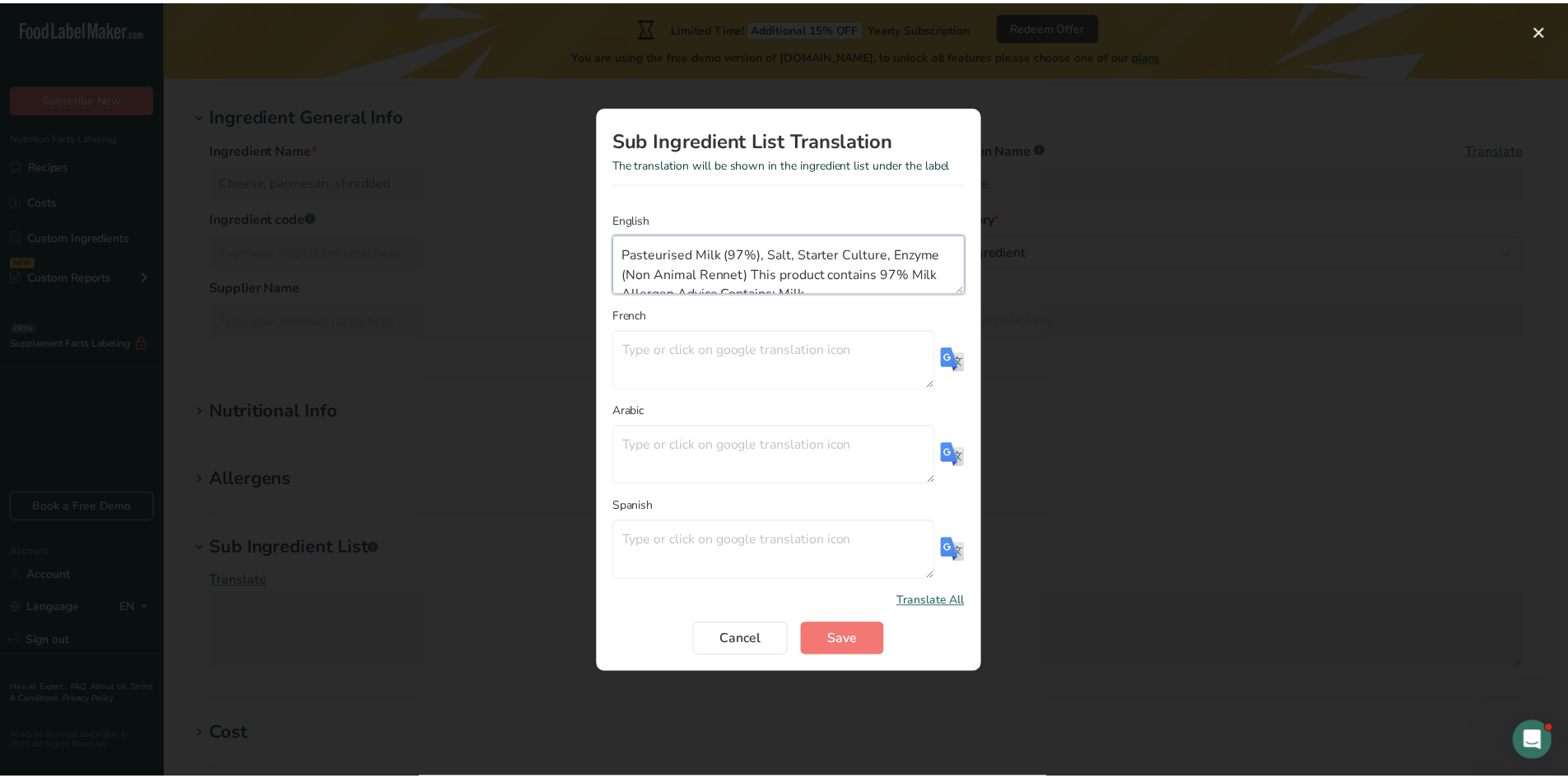
scroll to position [31, 0]
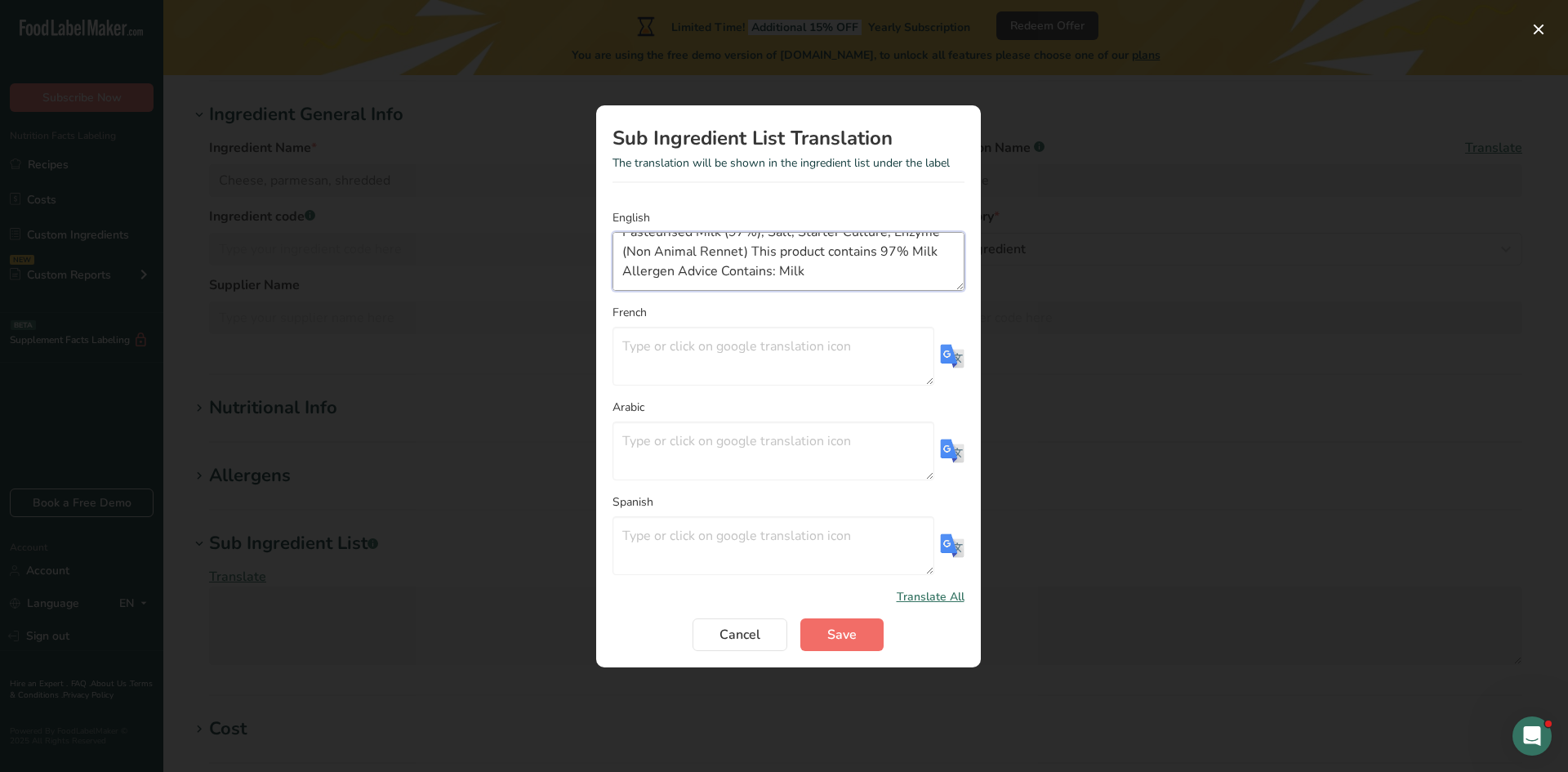
type textarea "Pasteurised Milk (97%), Salt, Starter Culture, Enzyme (Non Animal Rennet) This …"
click at [831, 623] on button "Save" at bounding box center [842, 634] width 83 height 32
type textarea "Pasteurised Milk (97%), Salt, Starter Culture, Enzyme (Non Animal Rennet) This …"
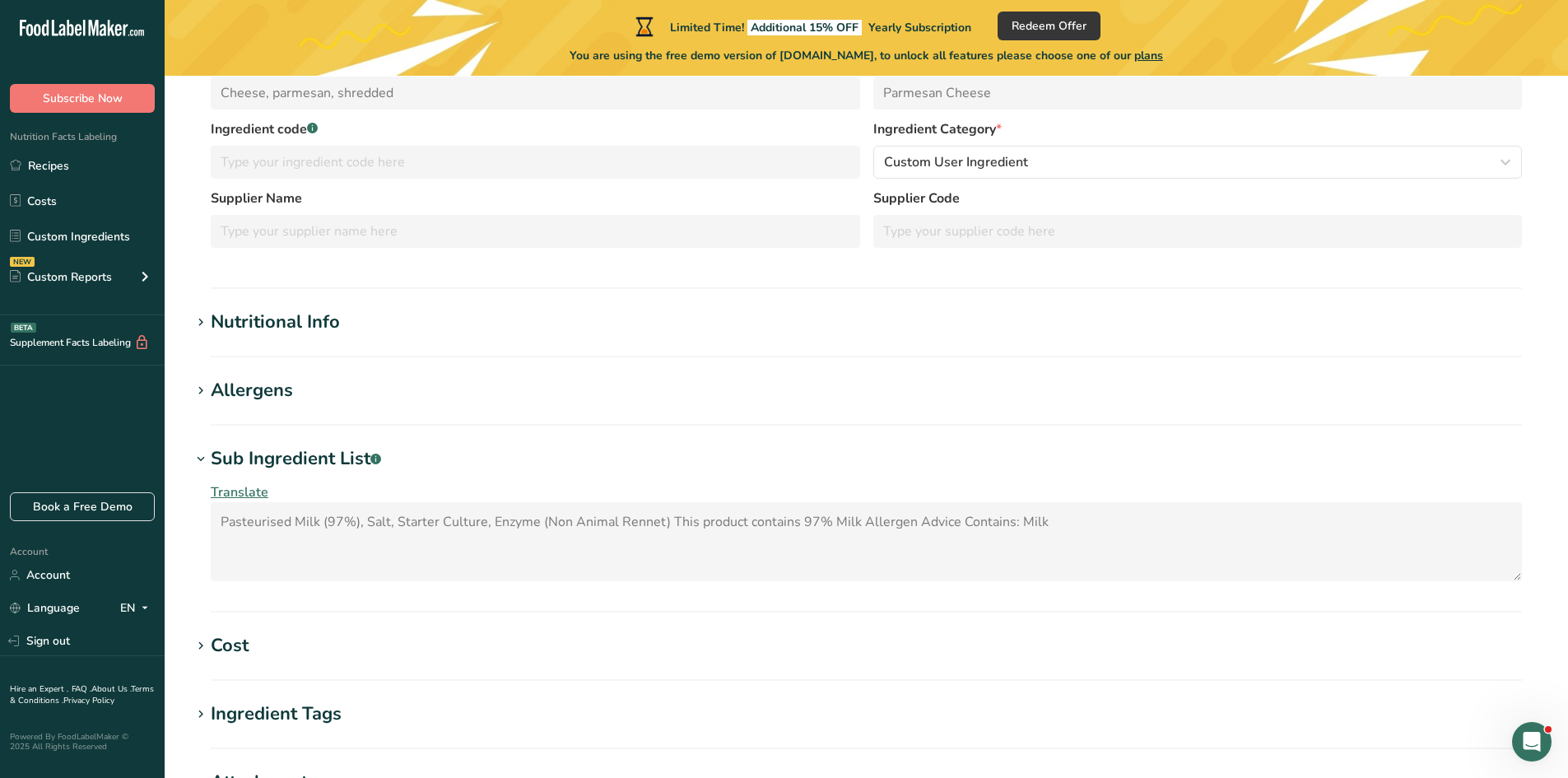
scroll to position [247, 0]
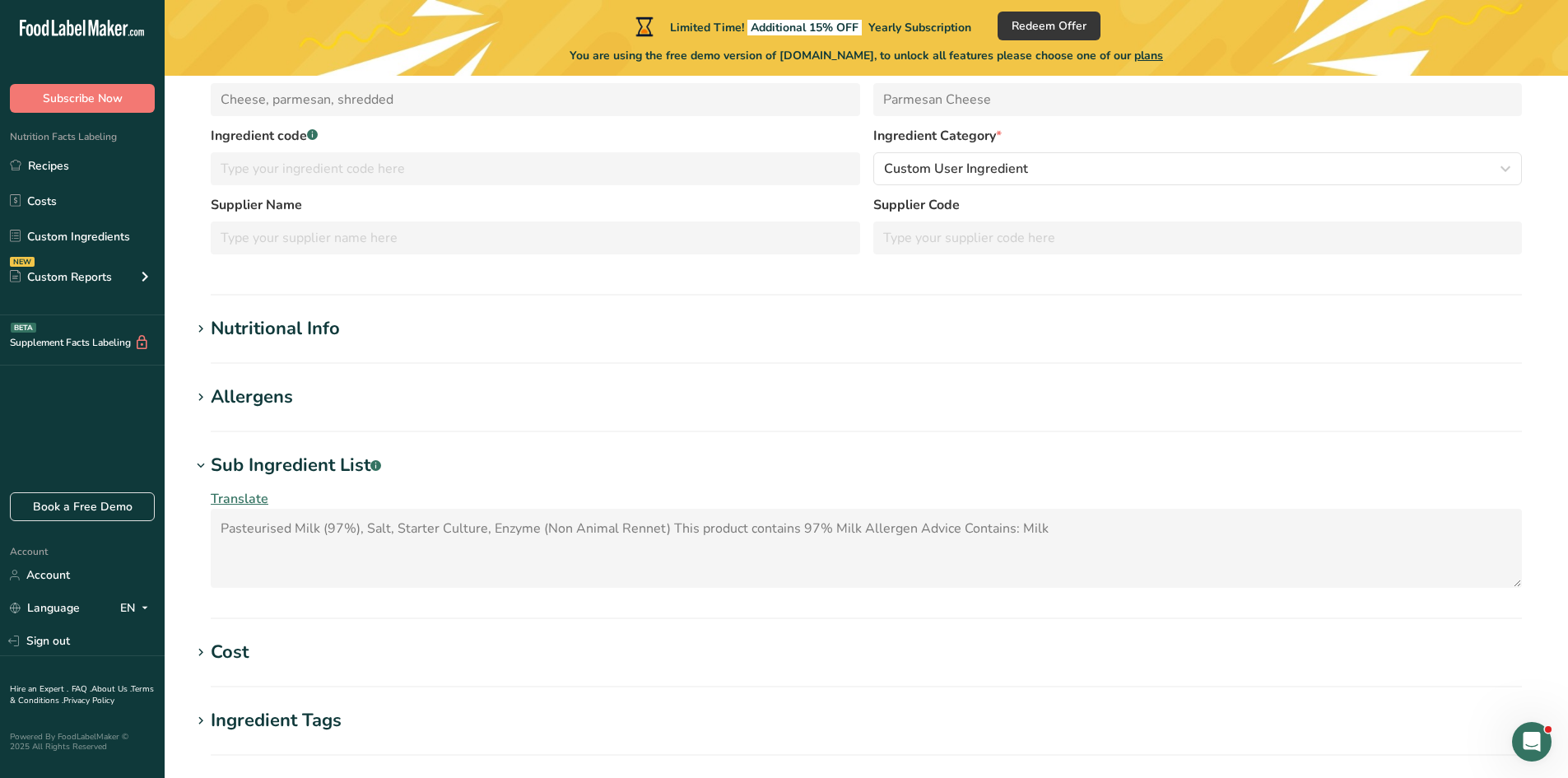
click at [202, 396] on icon at bounding box center [201, 397] width 15 height 23
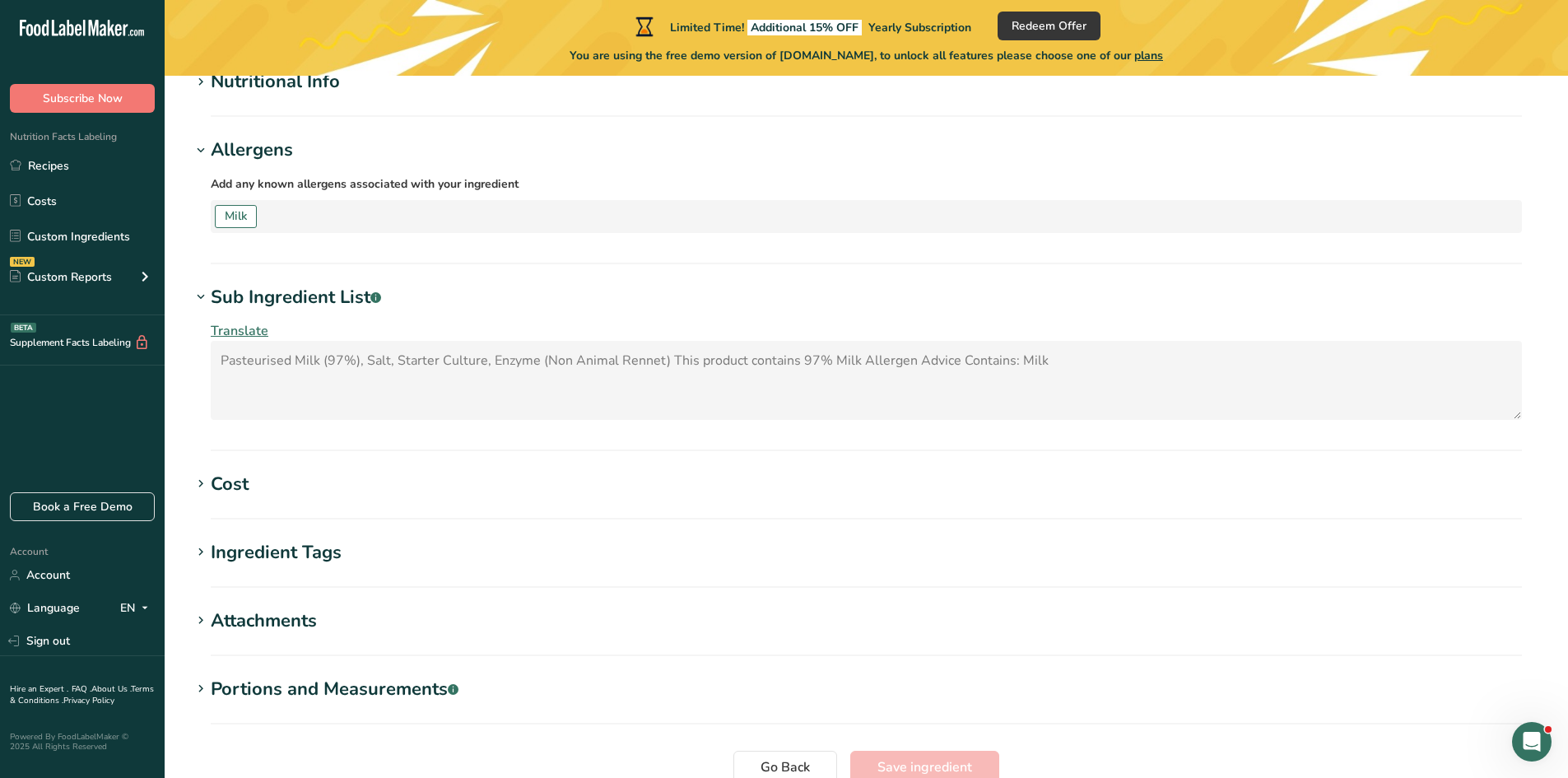
scroll to position [639, 0]
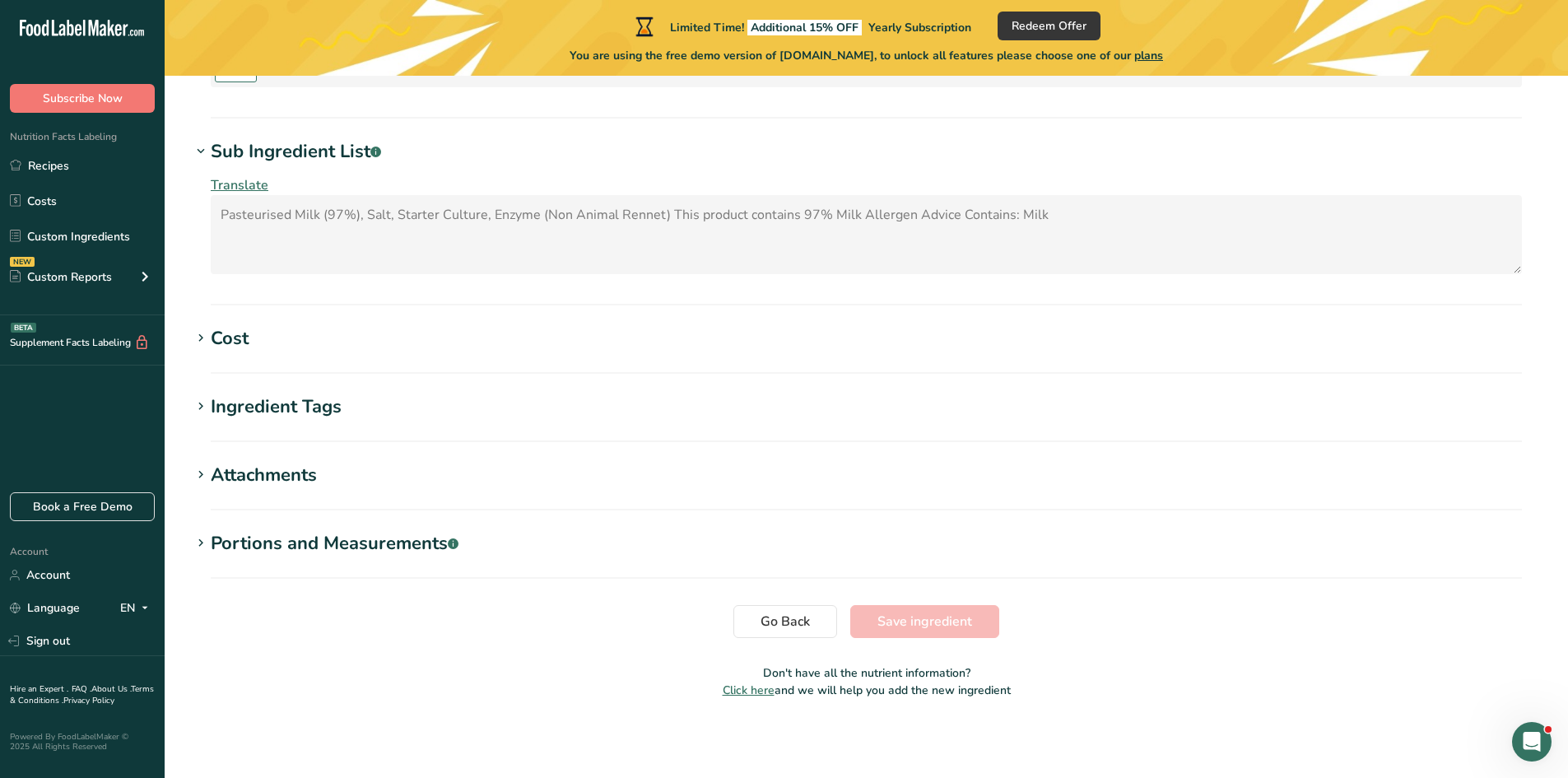
click at [202, 542] on icon at bounding box center [201, 543] width 15 height 23
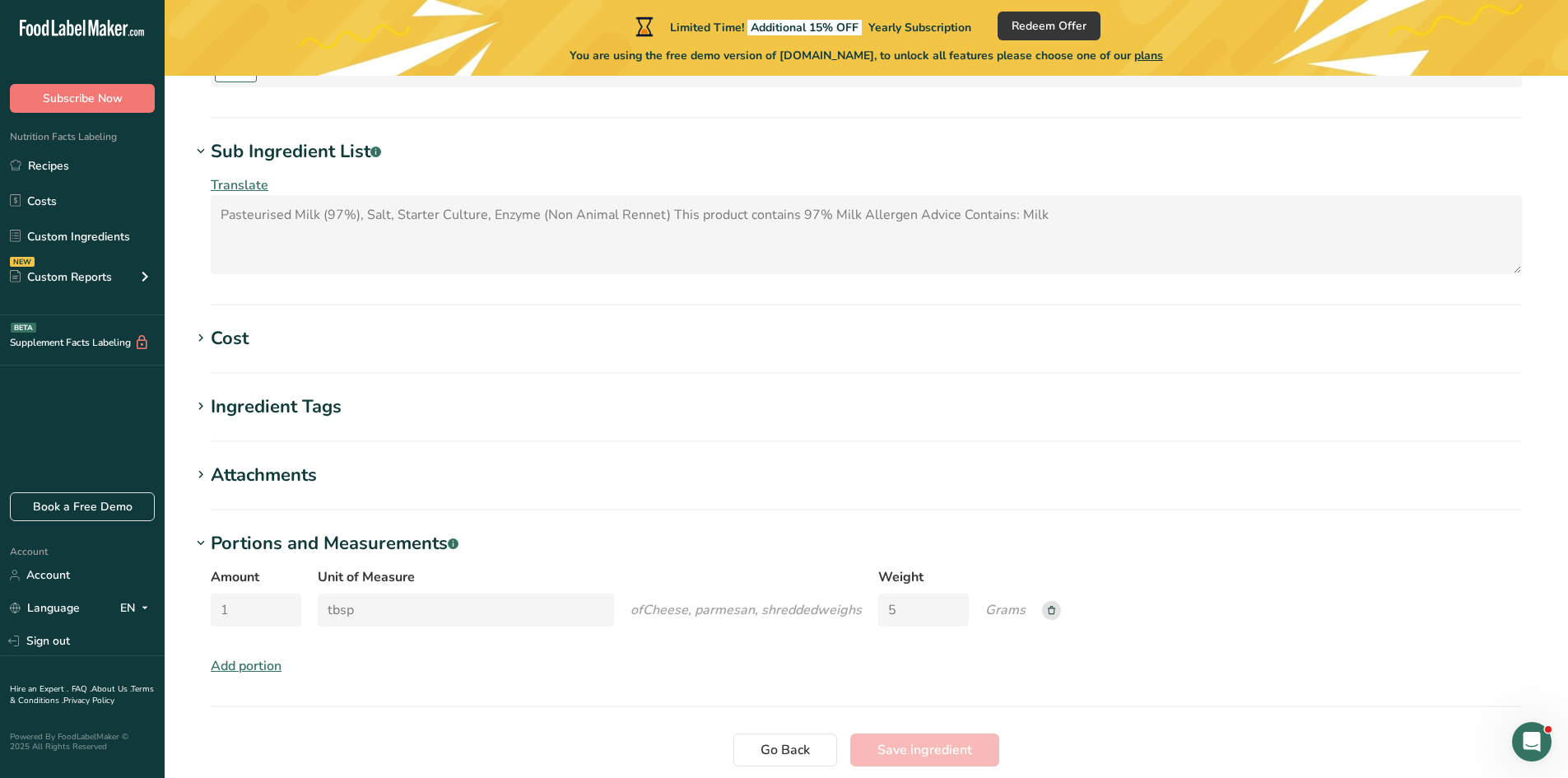
click at [201, 473] on icon at bounding box center [201, 474] width 15 height 23
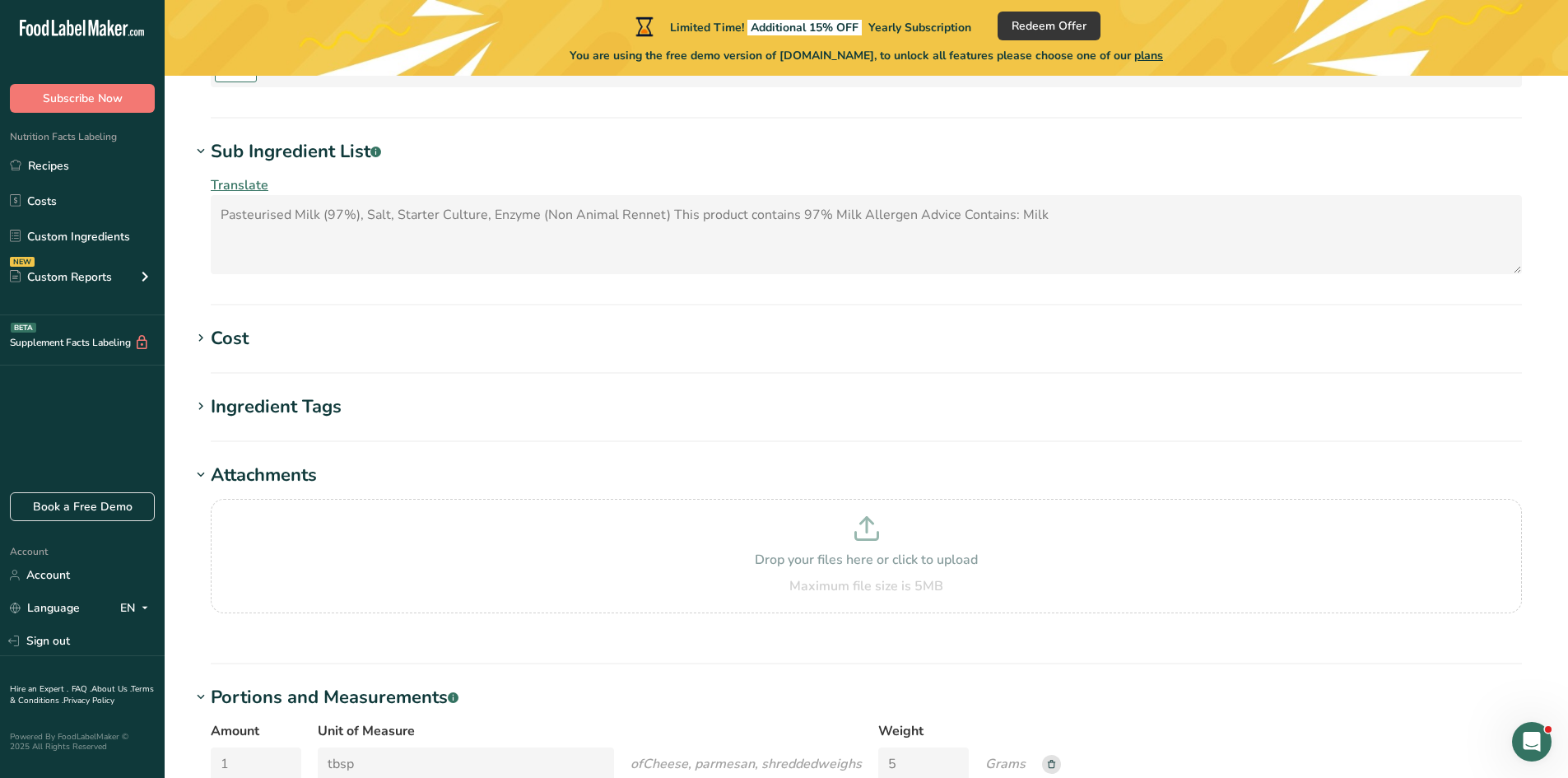
click at [526, 343] on h1 "Cost" at bounding box center [866, 338] width 1351 height 27
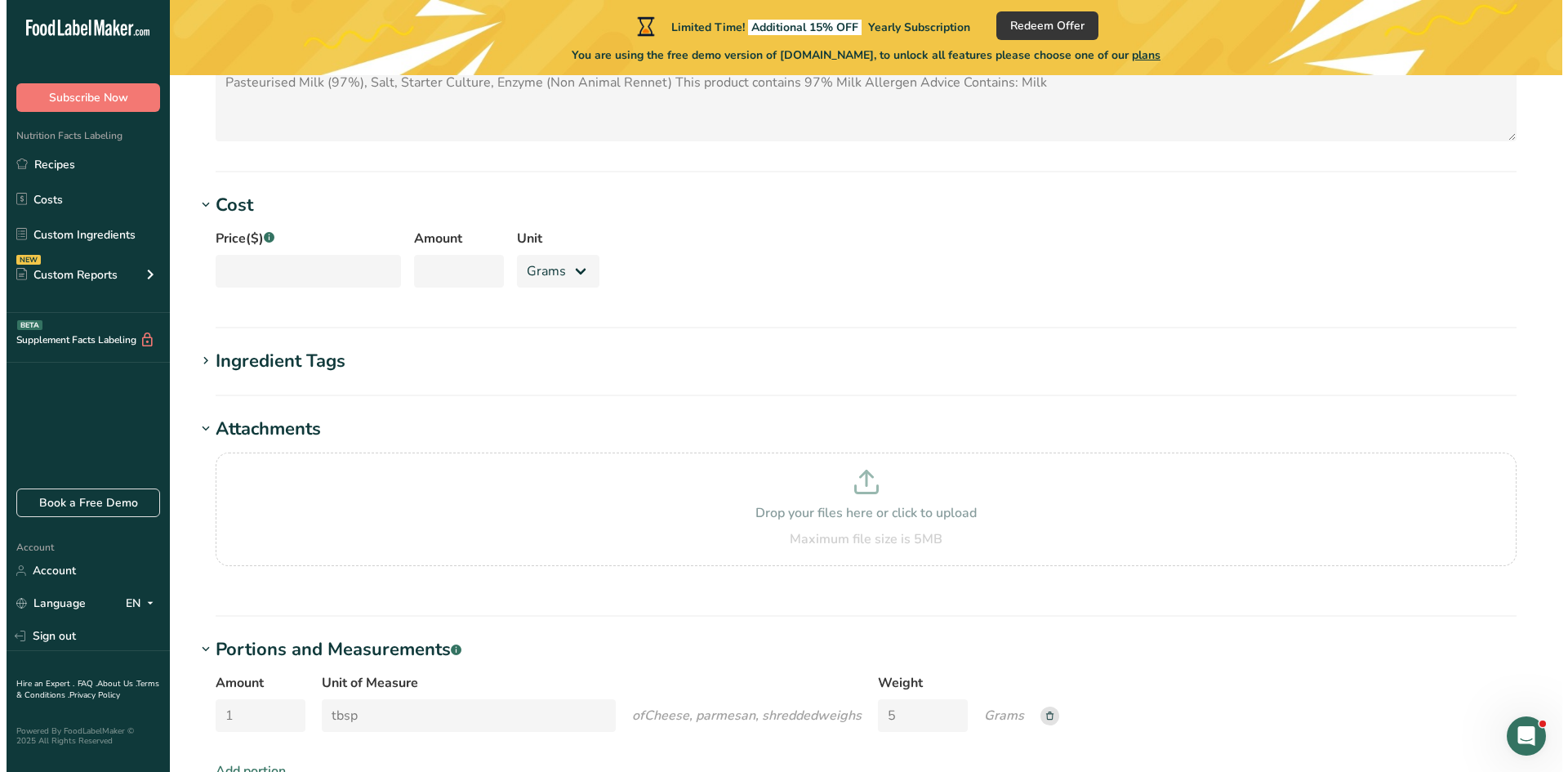
scroll to position [1003, 0]
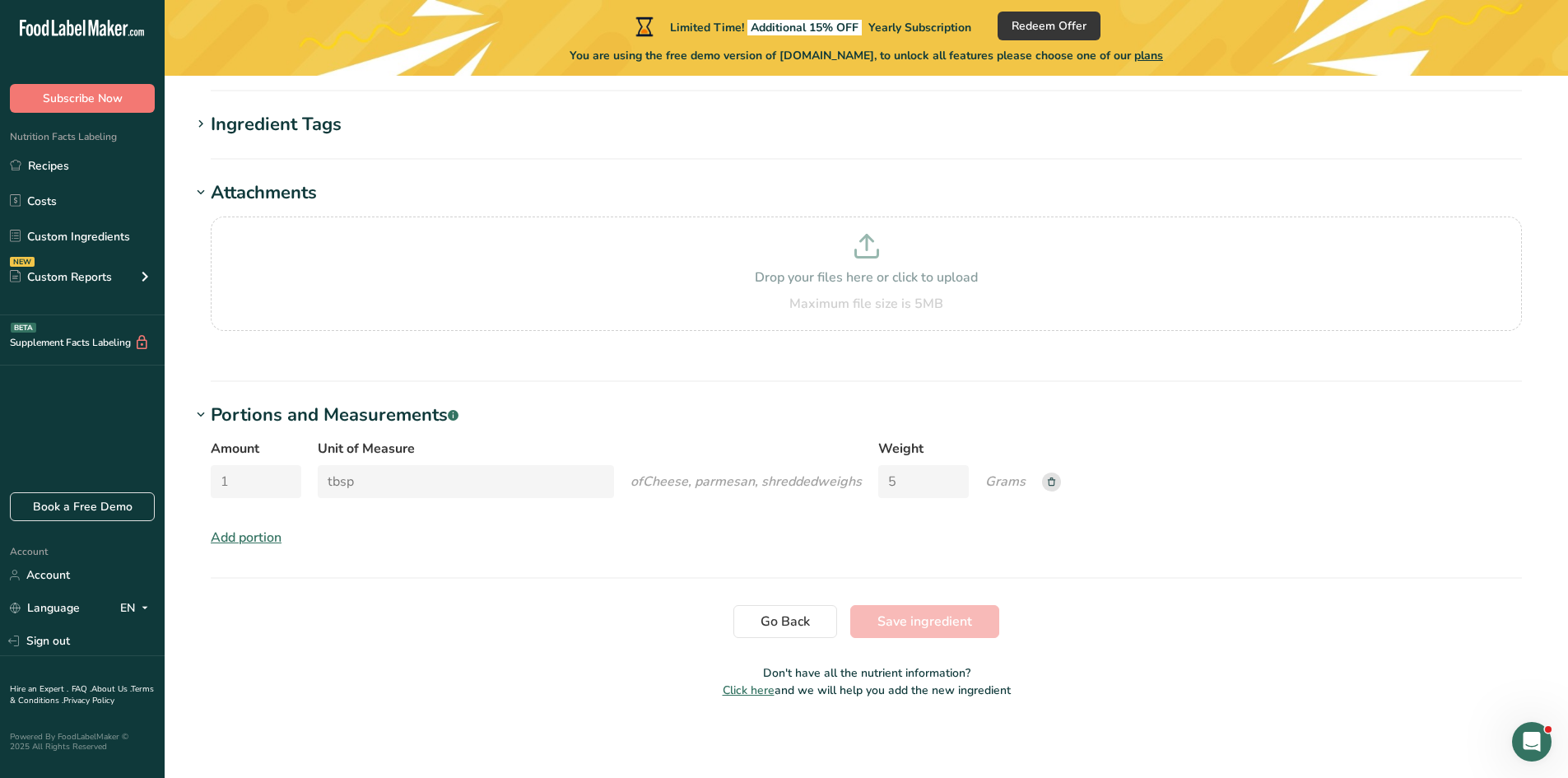
click at [757, 689] on span "Click here" at bounding box center [749, 689] width 52 height 16
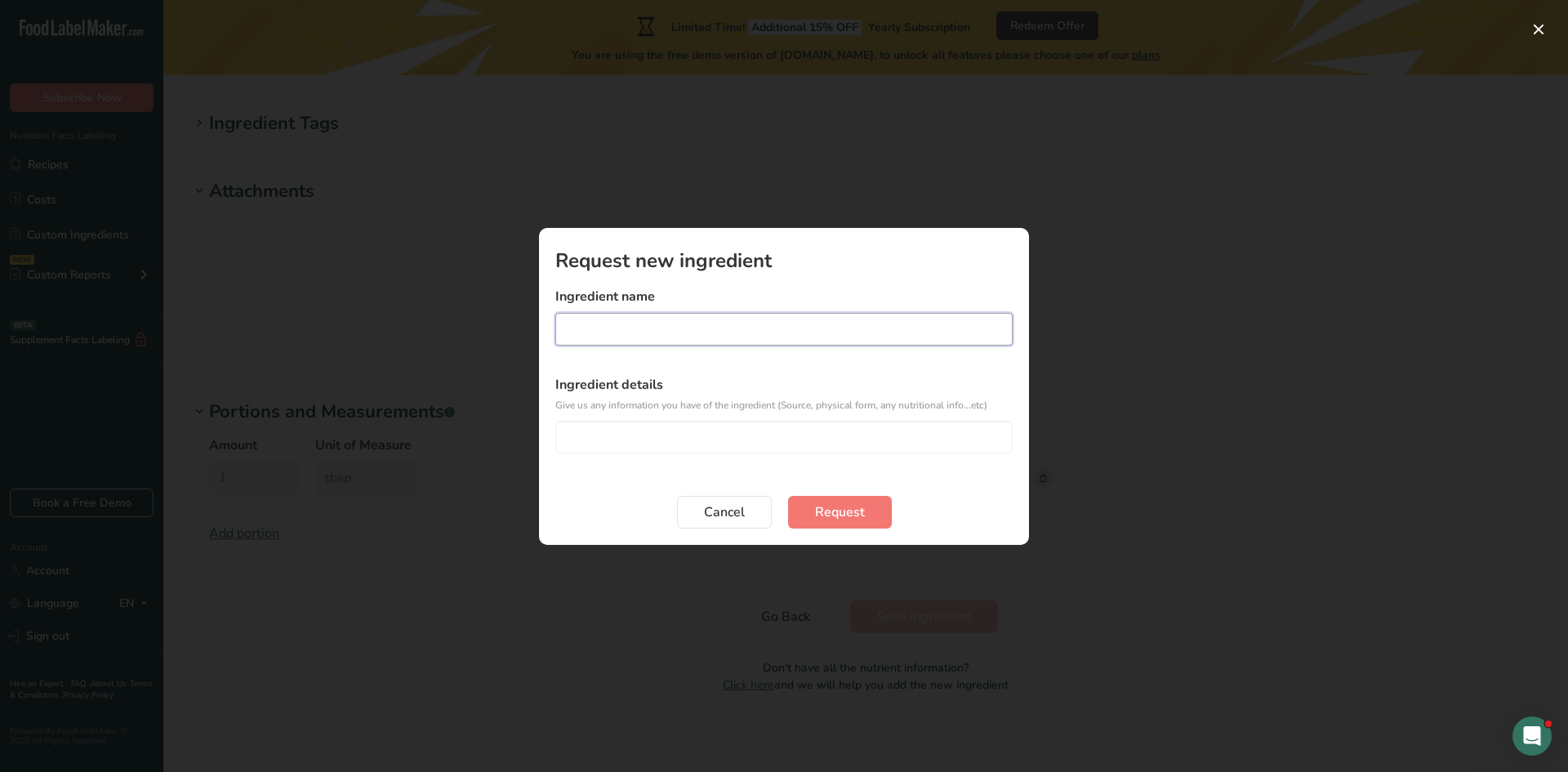
click at [609, 333] on input "Edit recipe modal" at bounding box center [784, 328] width 458 height 32
type input "Parmesan"
click at [669, 452] on input "Edit recipe modal" at bounding box center [784, 436] width 458 height 32
paste input "Pasteurised Milk (97%), Salt, Starter Culture, Enzyme (Non Animal Rennet) This …"
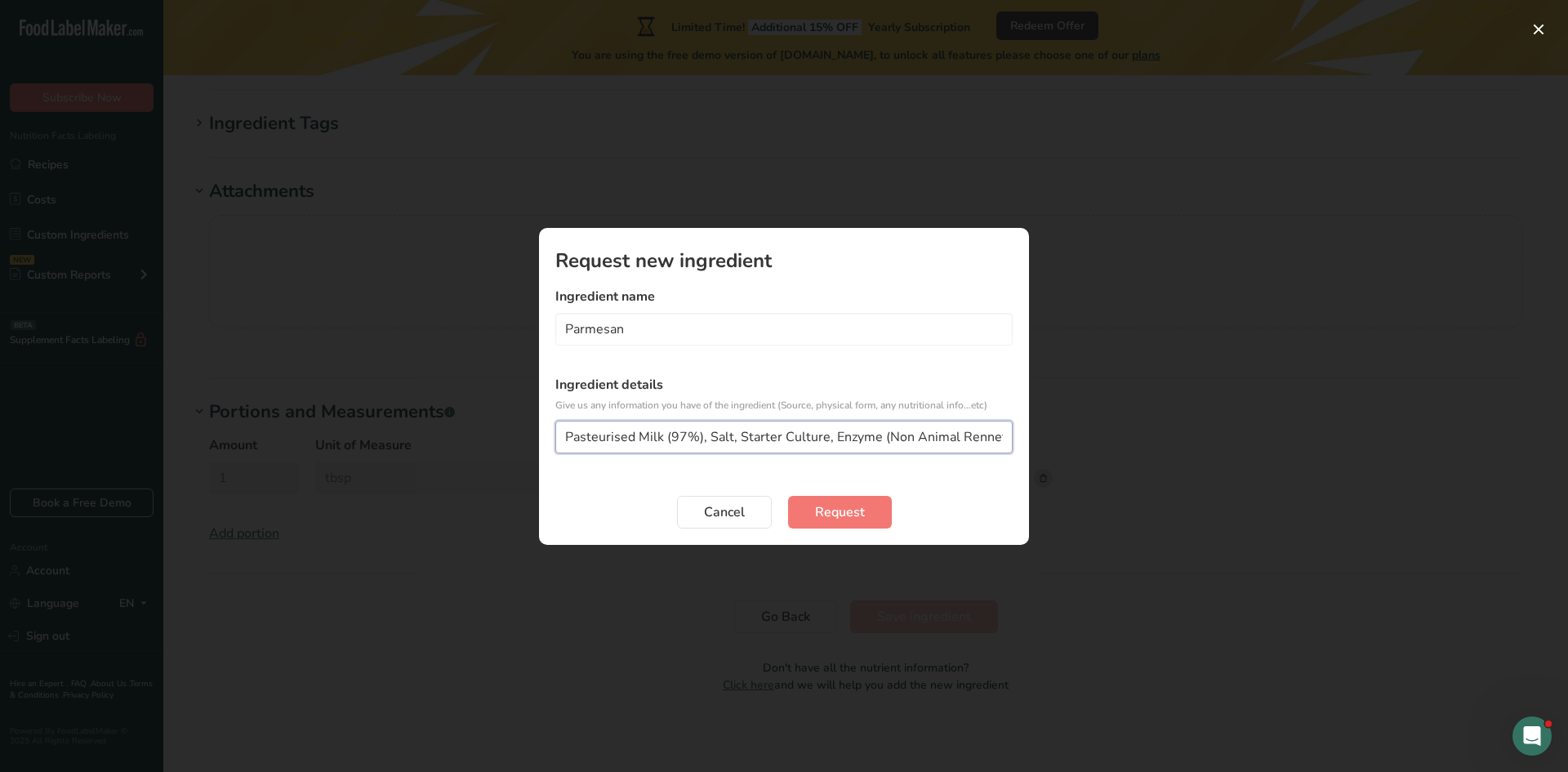
scroll to position [0, 373]
type input "Pasteurised Milk (97%), Salt, Starter Culture, Enzyme (Non Animal Rennet) This …"
click at [864, 503] on span "Request" at bounding box center [840, 511] width 50 height 19
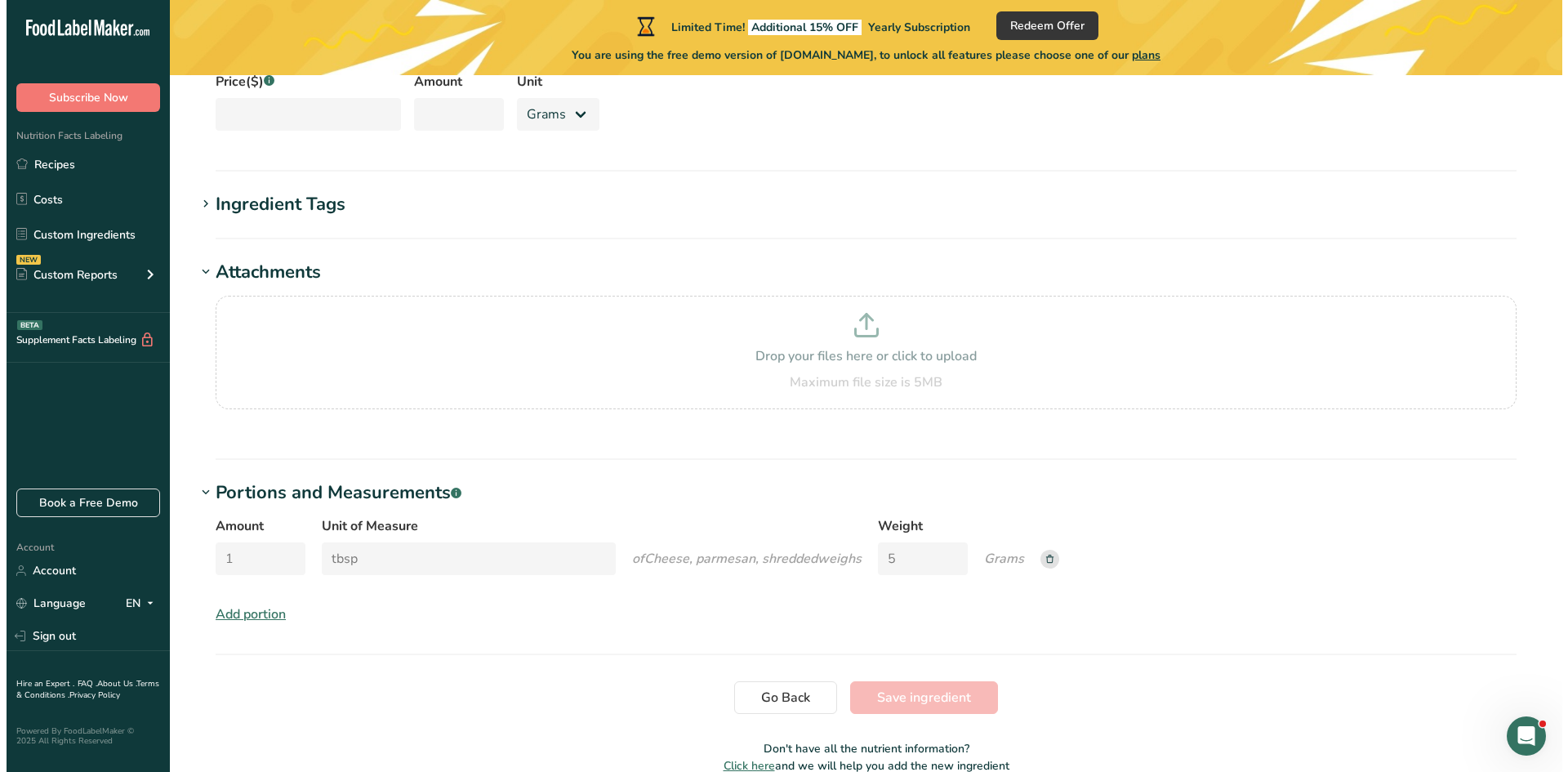
scroll to position [922, 0]
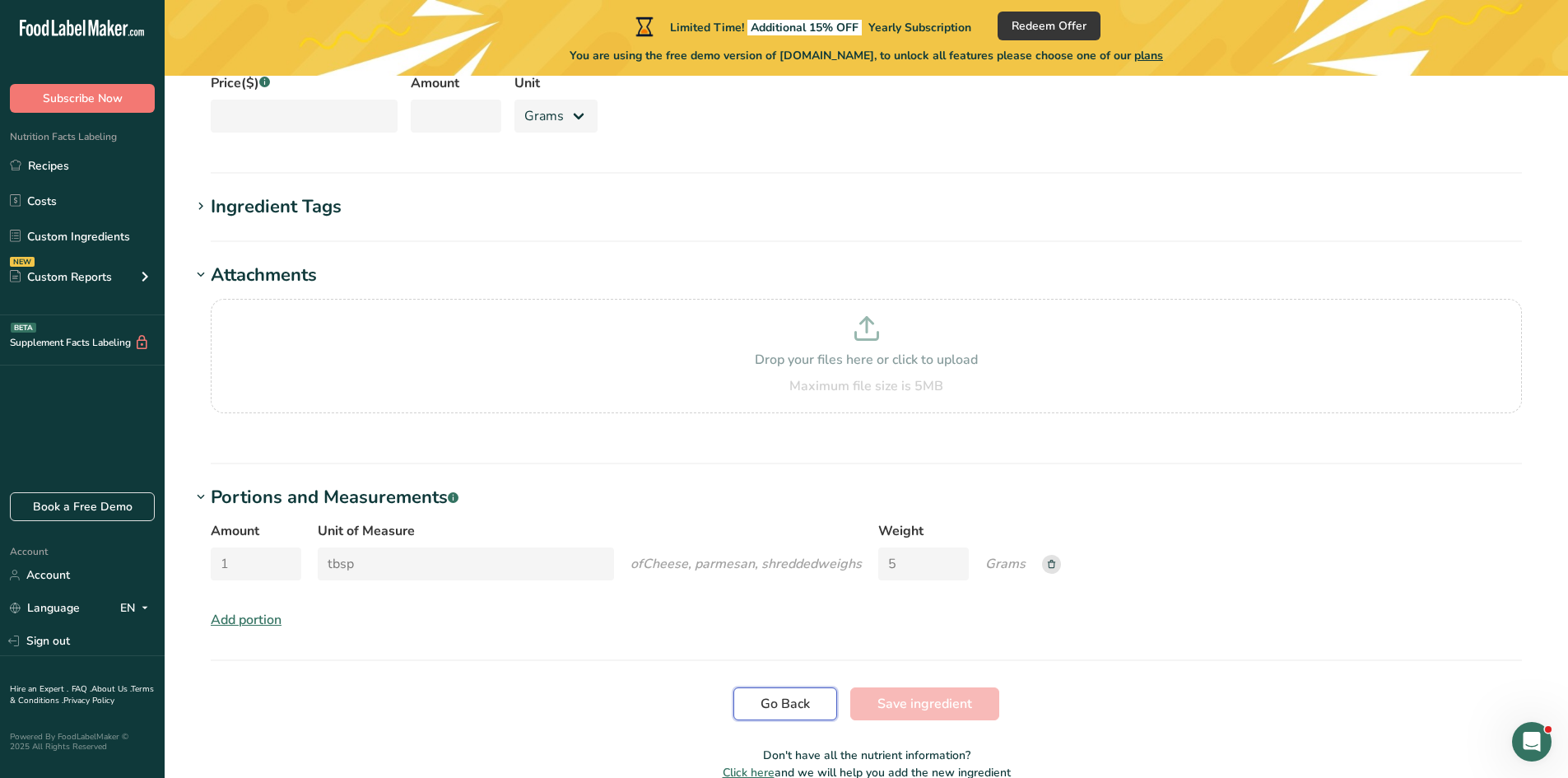
drag, startPoint x: 771, startPoint y: 697, endPoint x: 750, endPoint y: 688, distance: 22.8
click at [772, 697] on span "Go Back" at bounding box center [784, 703] width 49 height 20
click at [1158, 55] on span "plans" at bounding box center [1148, 55] width 29 height 16
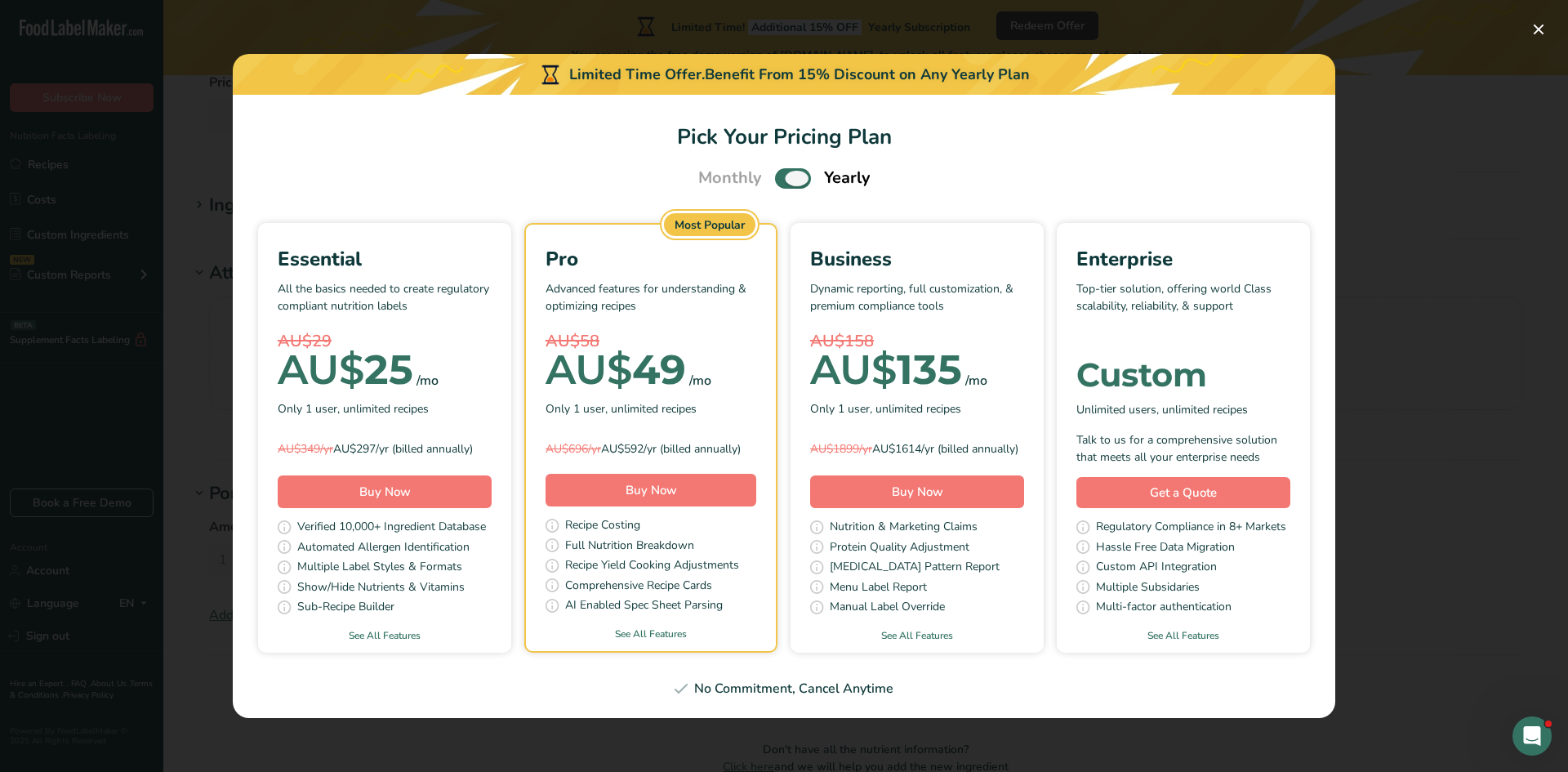
click at [789, 168] on span "Pick Your Pricing Plan Modal" at bounding box center [792, 178] width 36 height 20
click at [786, 173] on input "Pick Your Pricing Plan Modal" at bounding box center [779, 178] width 10 height 10
checkbox input "false"
